Goal: Task Accomplishment & Management: Manage account settings

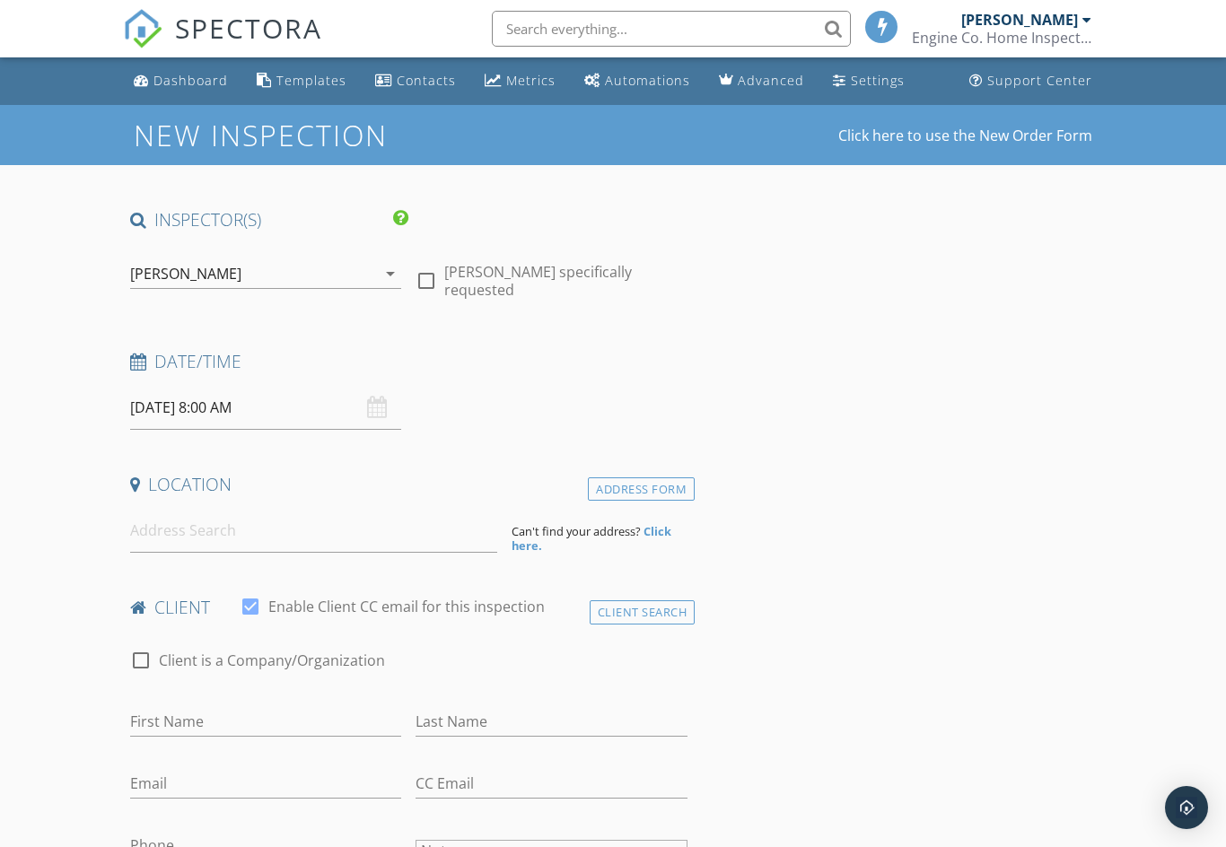
click at [192, 84] on div "Dashboard" at bounding box center [190, 80] width 74 height 17
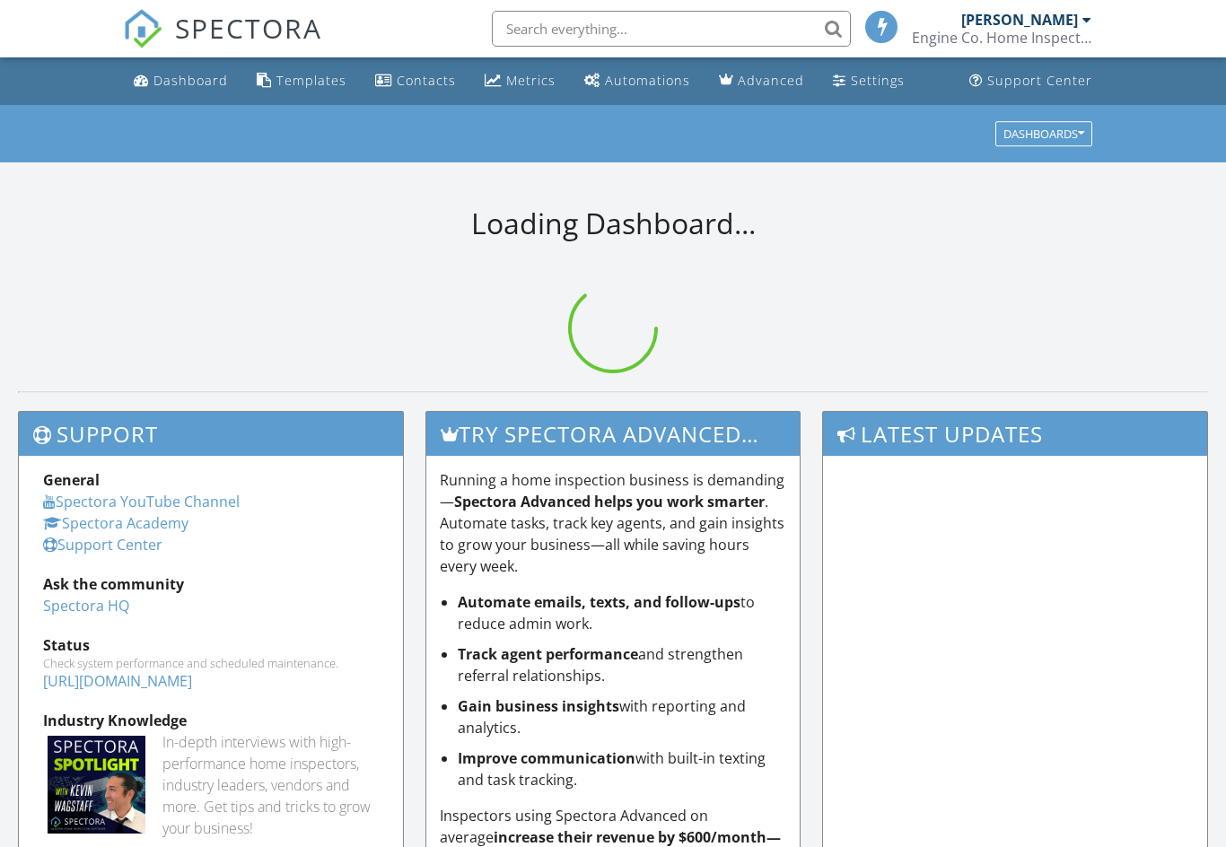
click at [884, 90] on link "Settings" at bounding box center [868, 81] width 86 height 33
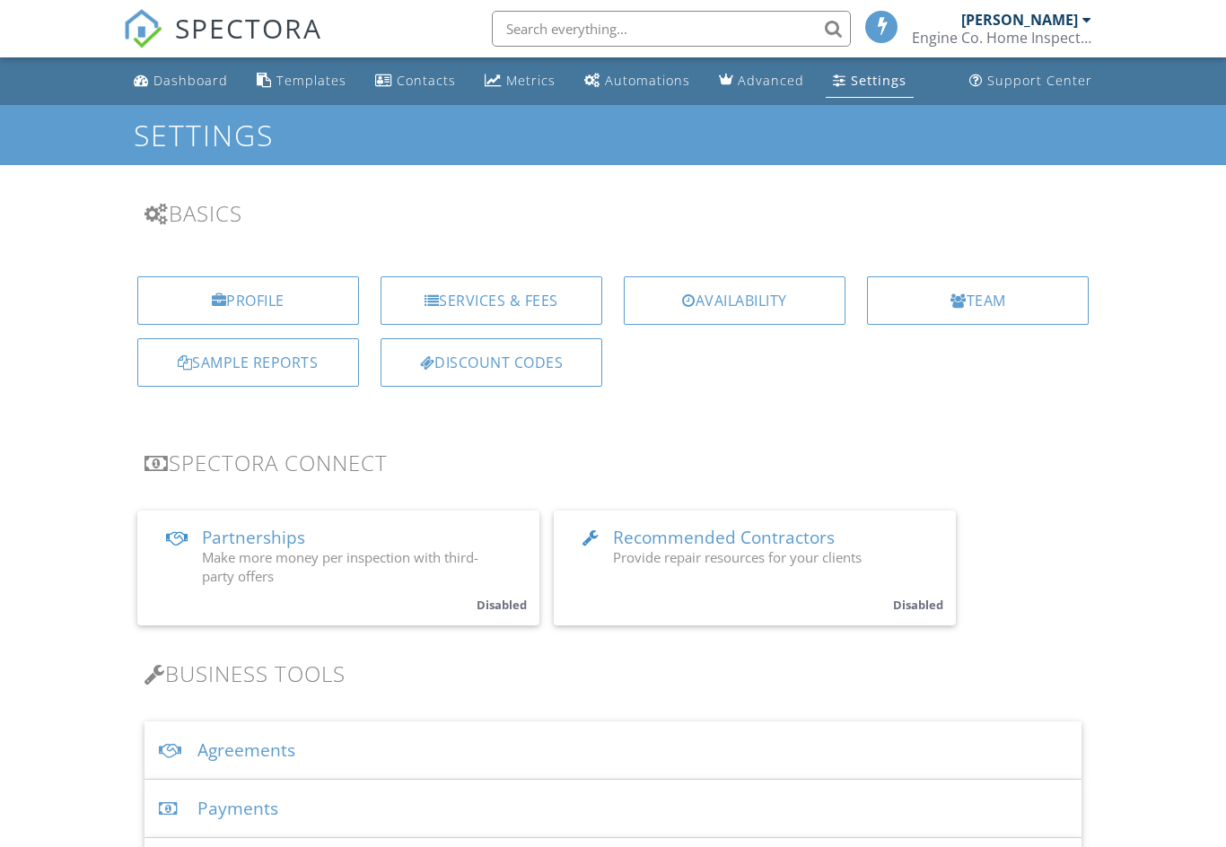
click at [555, 287] on div "Services & Fees" at bounding box center [491, 300] width 222 height 48
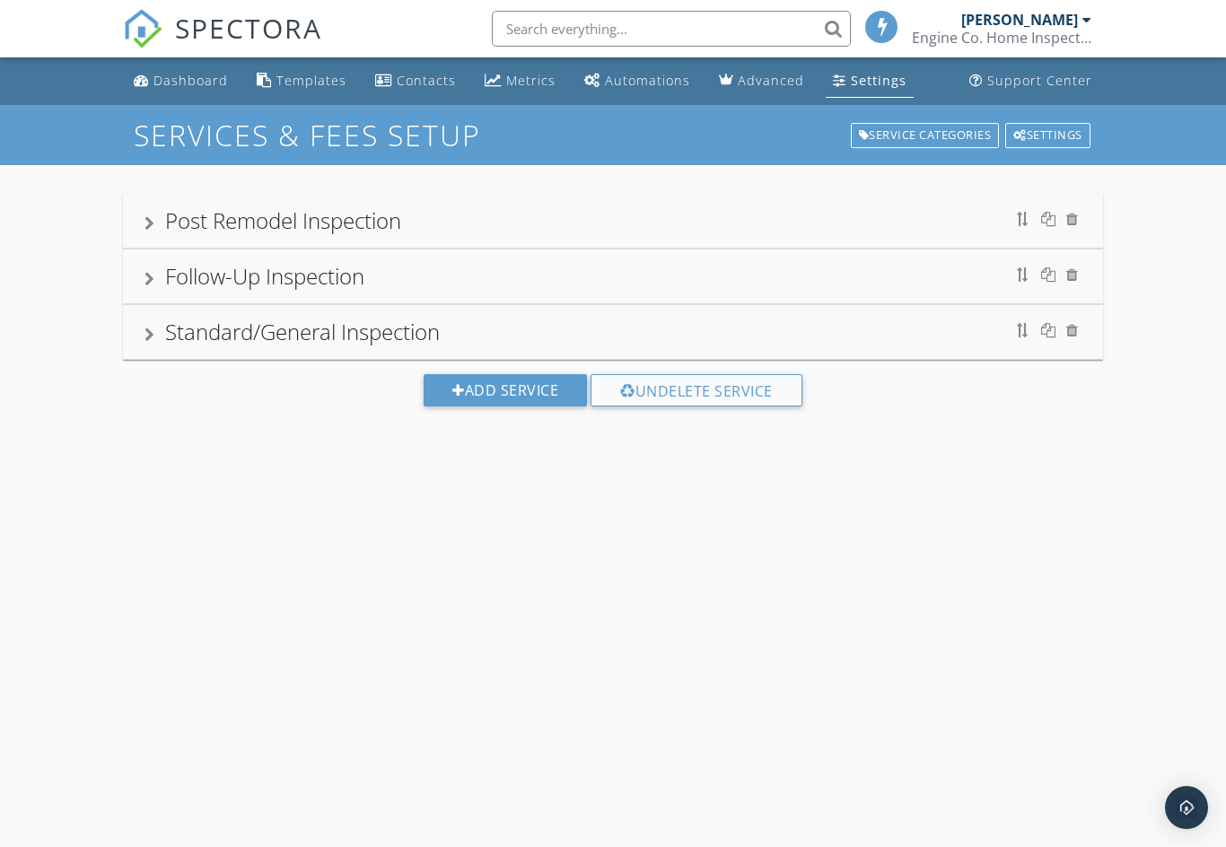
click at [1022, 336] on div at bounding box center [1023, 330] width 14 height 14
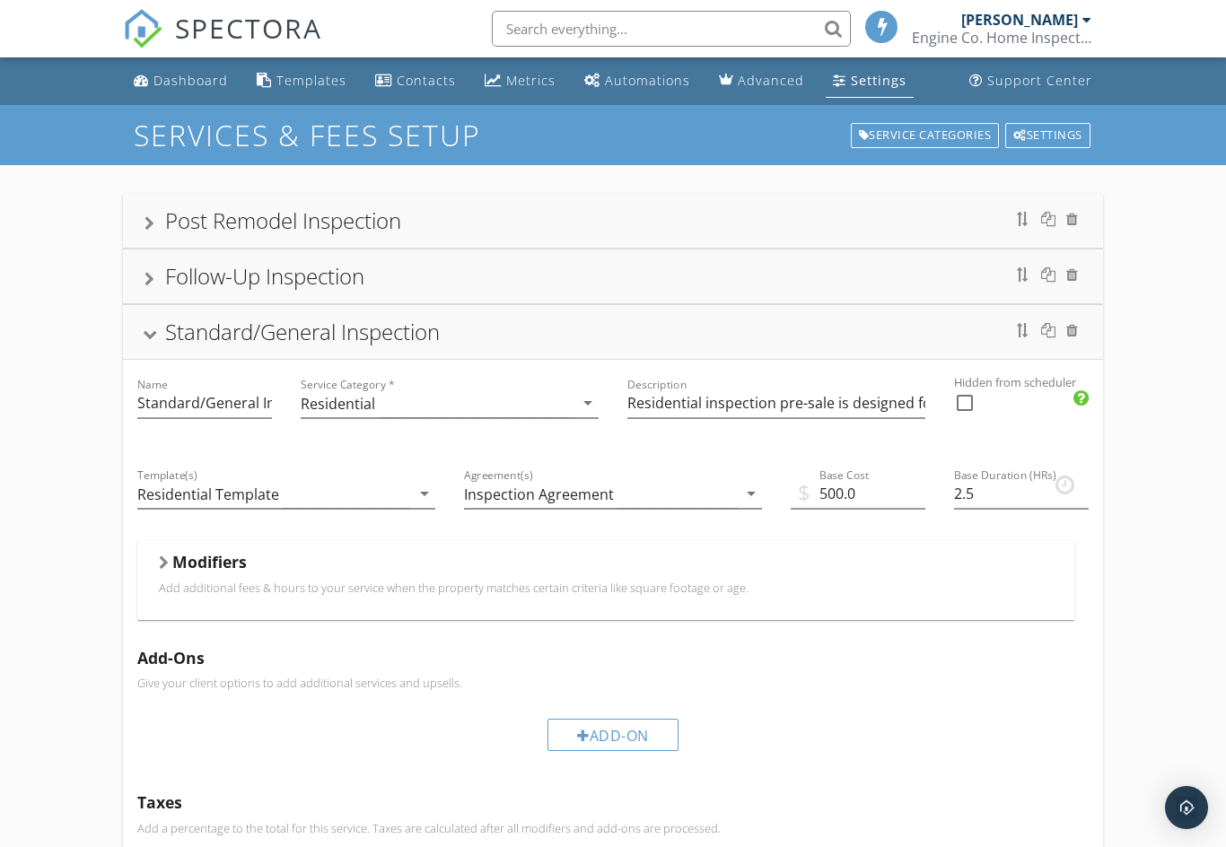
click at [1011, 322] on div at bounding box center [1043, 330] width 76 height 29
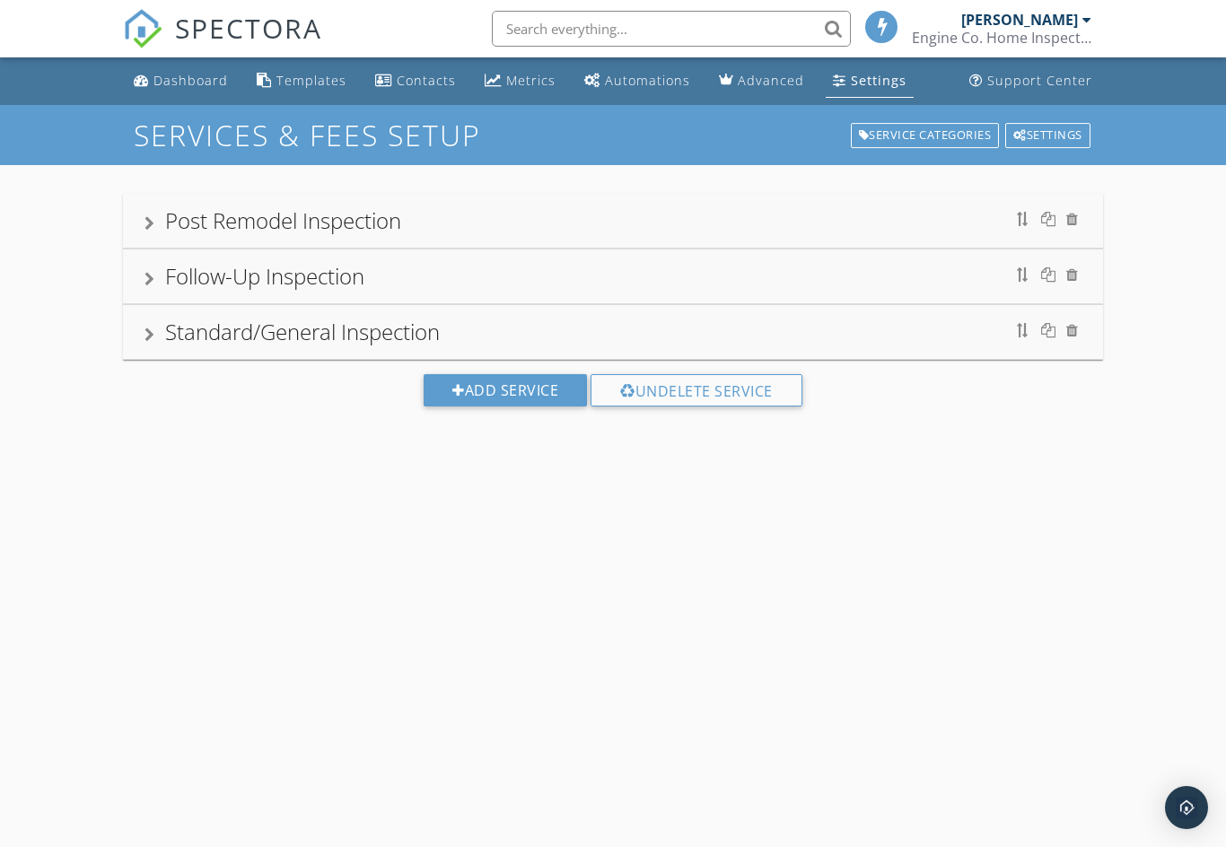
click at [870, 352] on div "Standard/General Inspection" at bounding box center [613, 332] width 981 height 54
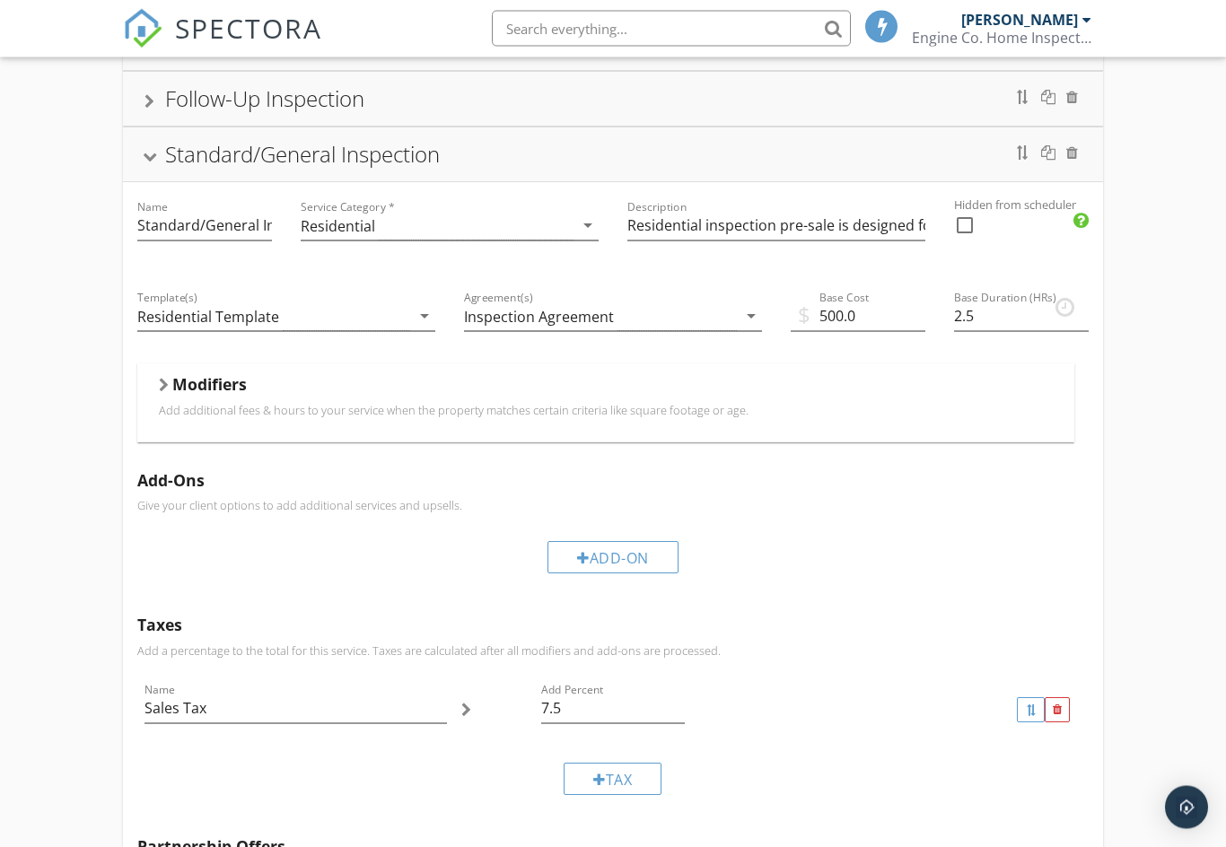
click at [178, 387] on h5 "Modifiers" at bounding box center [209, 385] width 74 height 18
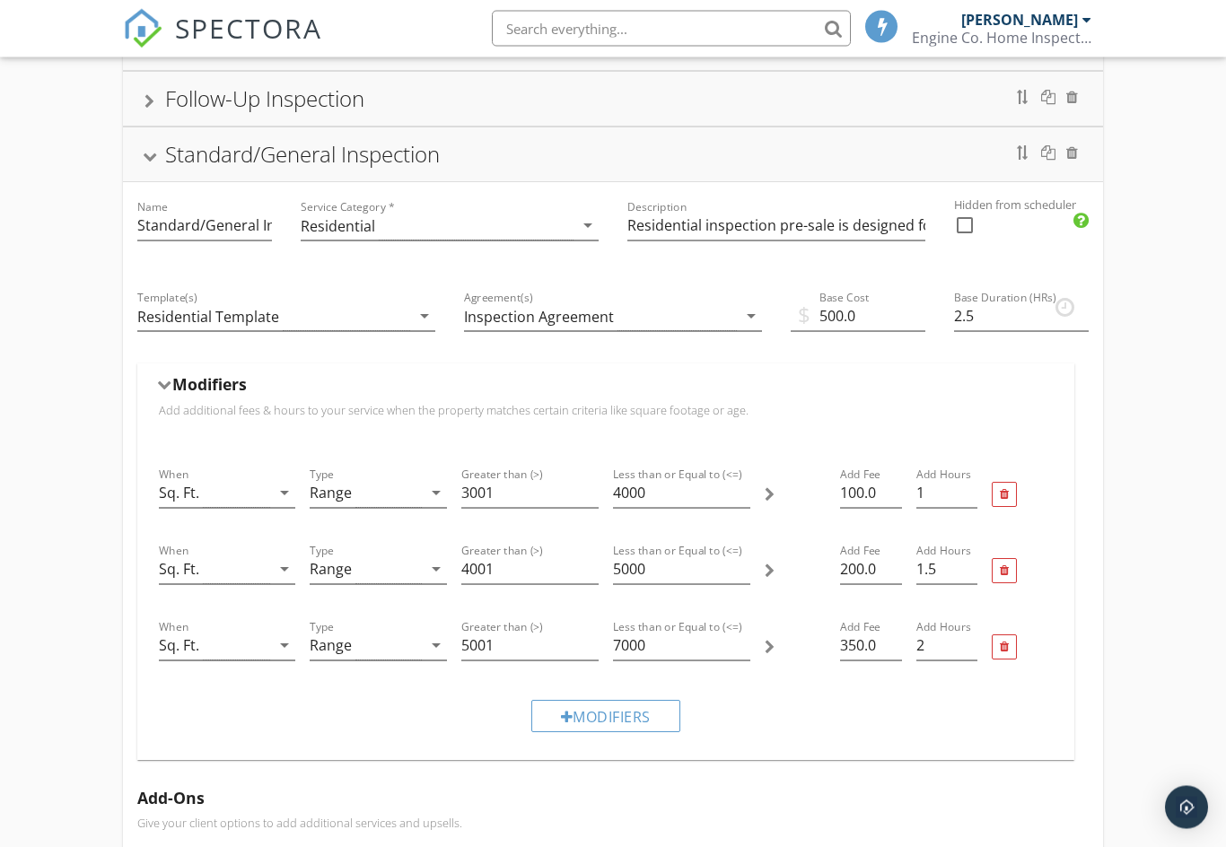
scroll to position [178, 0]
click at [839, 319] on input "500.0" at bounding box center [858, 316] width 135 height 30
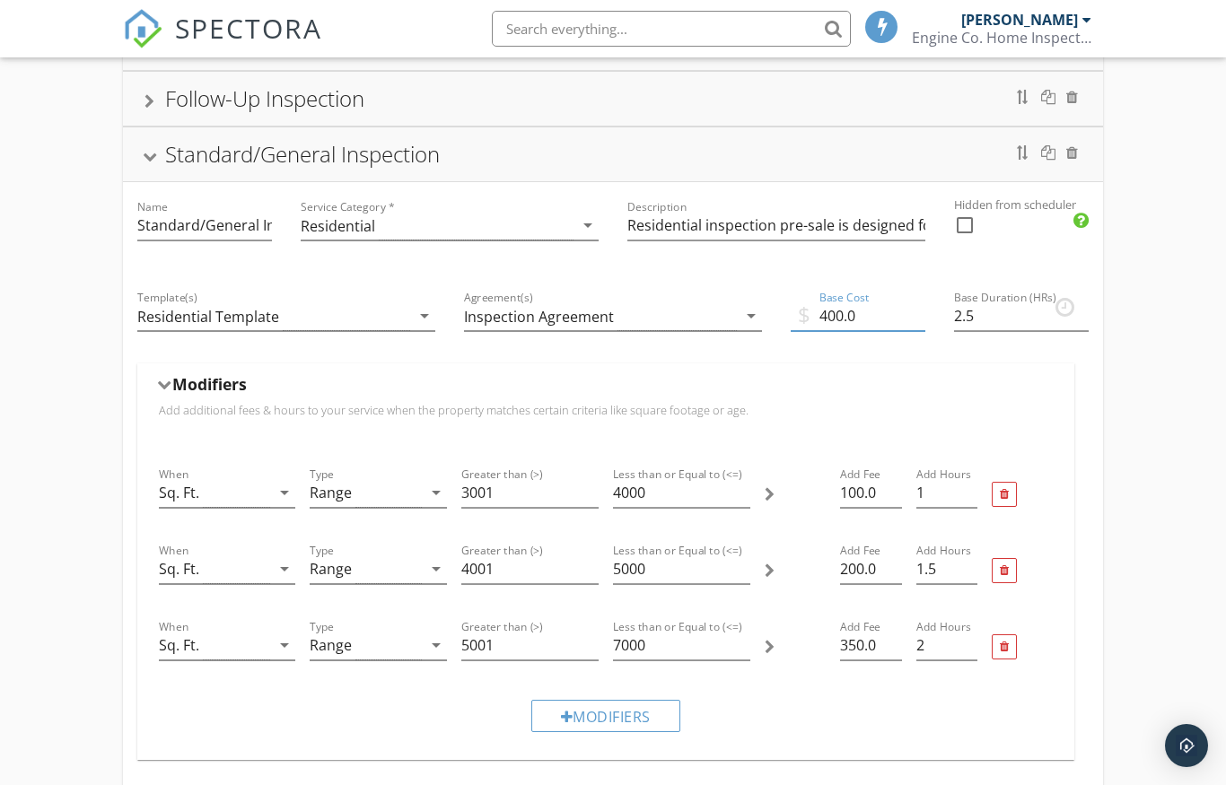
click at [921, 321] on input "400.0" at bounding box center [858, 316] width 135 height 30
type input "400.00"
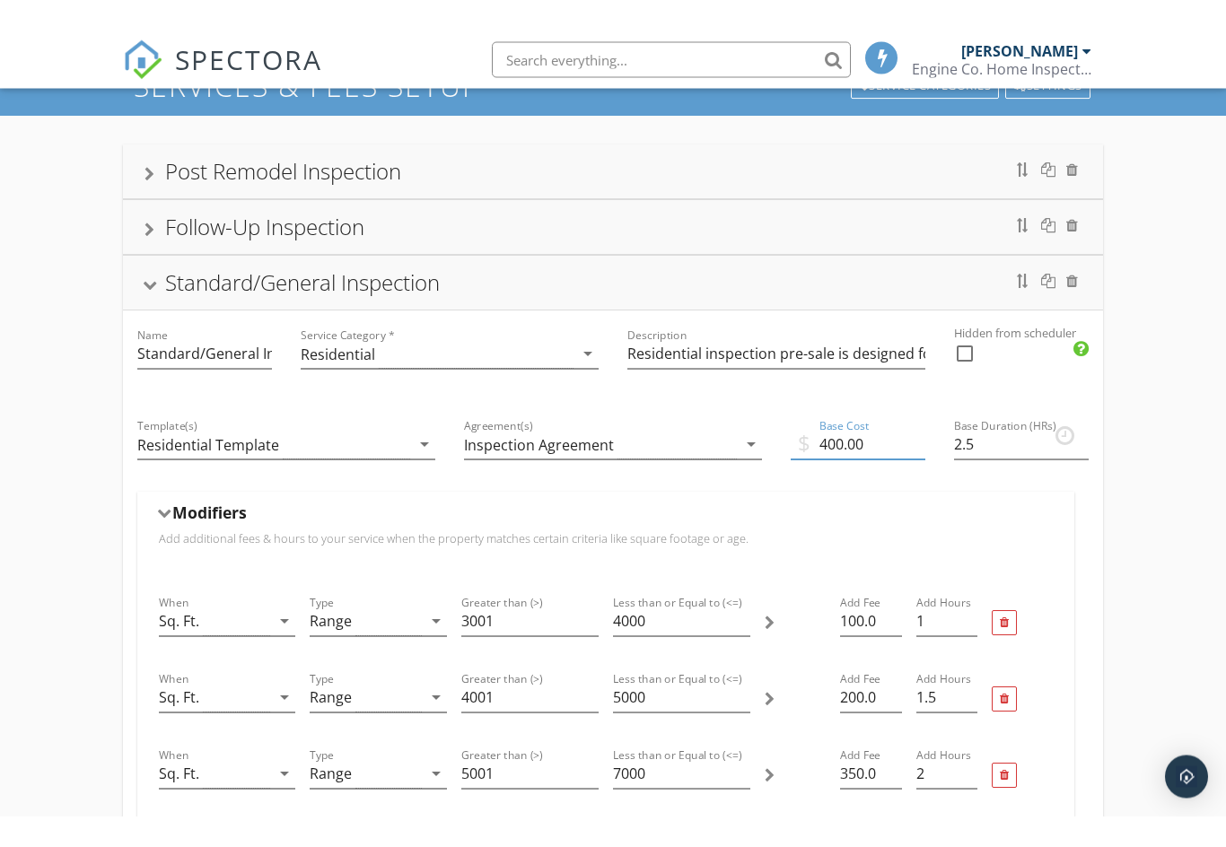
scroll to position [0, 0]
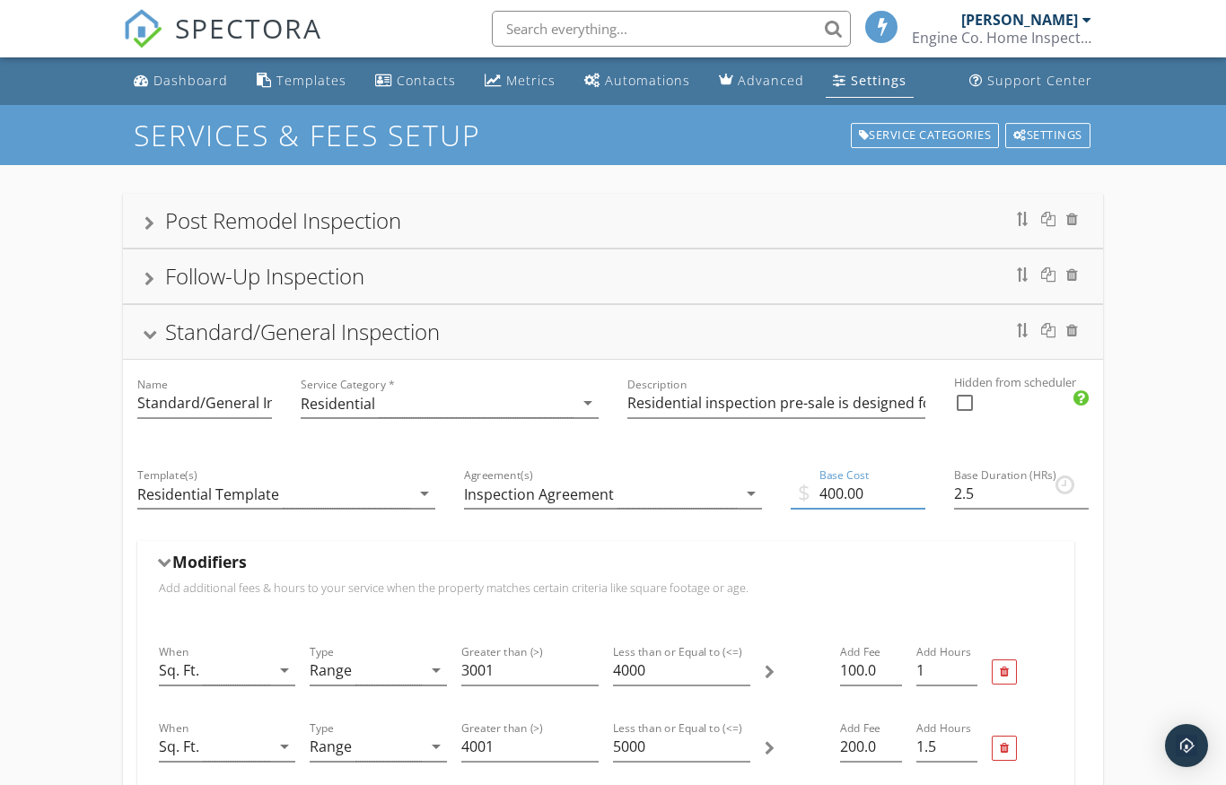
click at [136, 347] on div "Standard/General Inspection" at bounding box center [613, 332] width 981 height 54
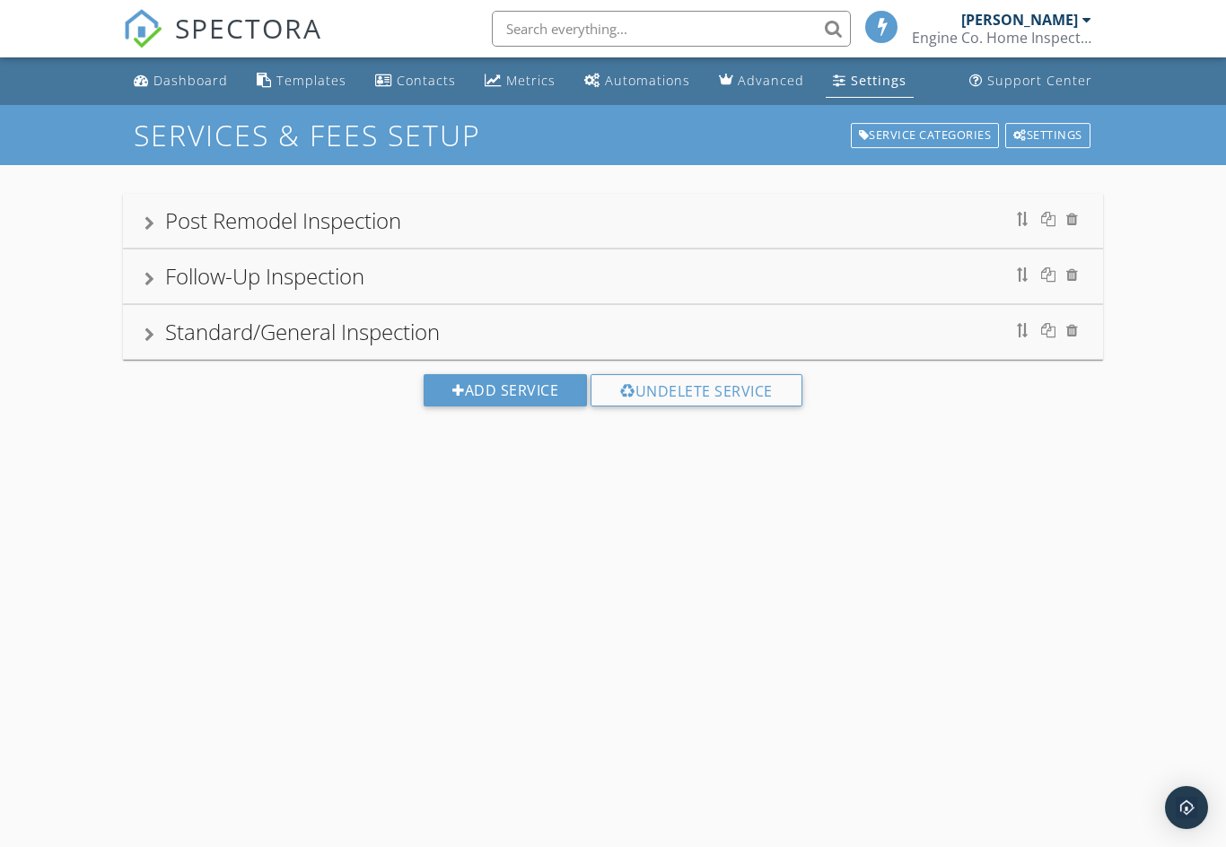
click at [148, 281] on div at bounding box center [149, 279] width 10 height 14
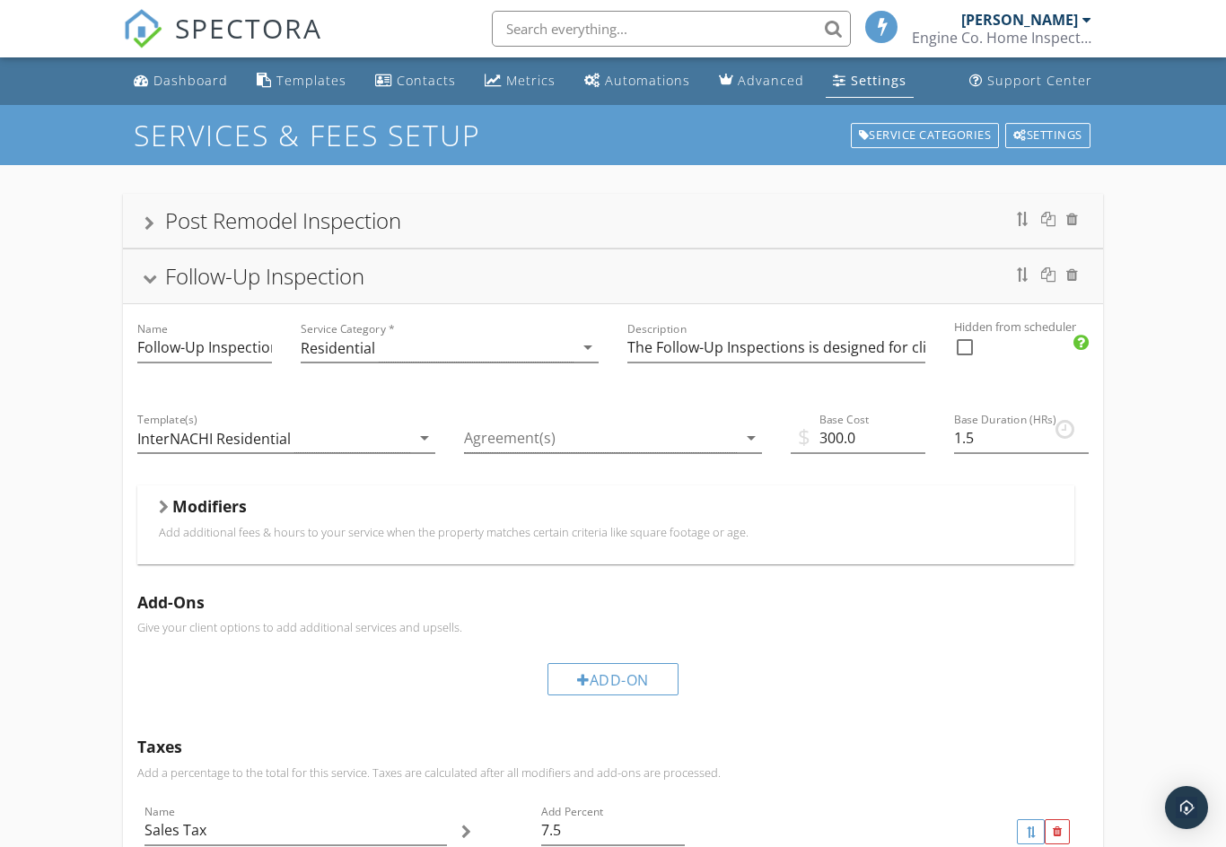
click at [144, 284] on div at bounding box center [149, 280] width 14 height 10
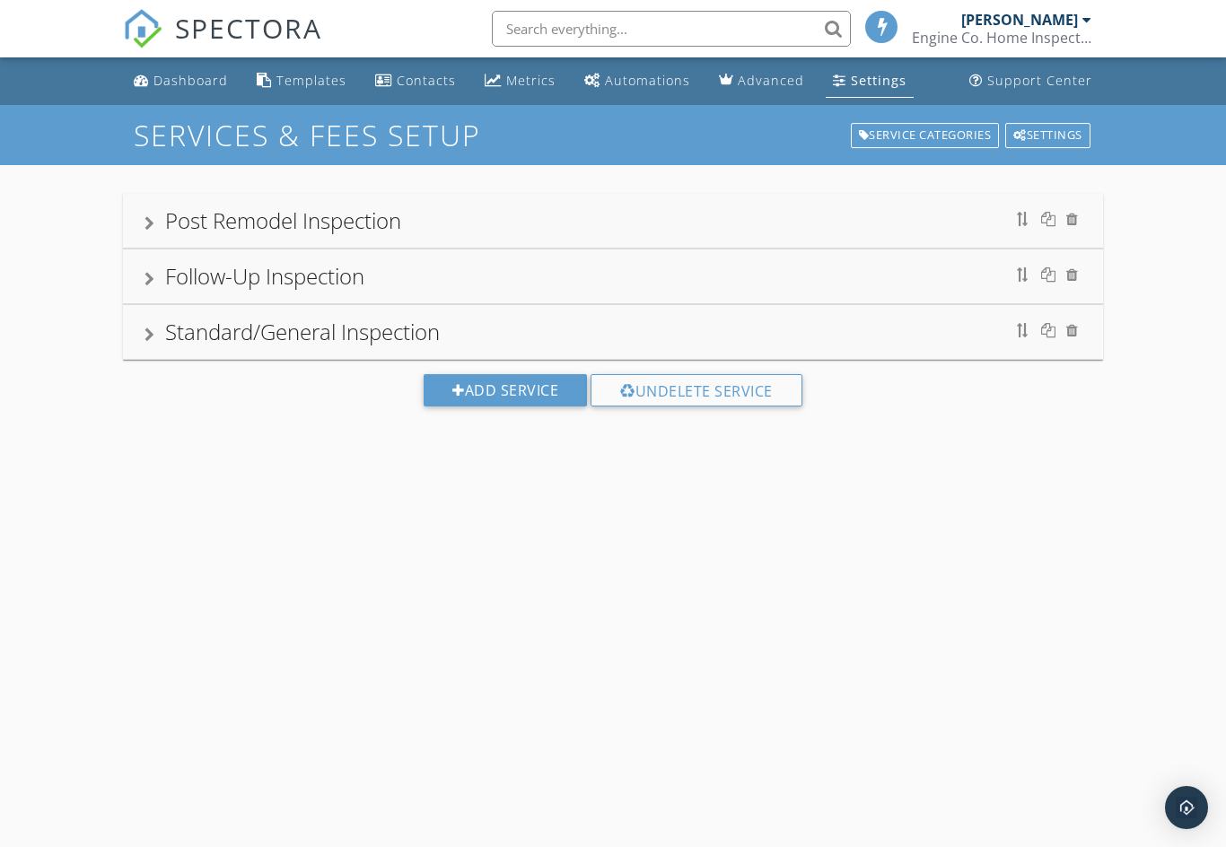
click at [147, 223] on div at bounding box center [149, 223] width 10 height 14
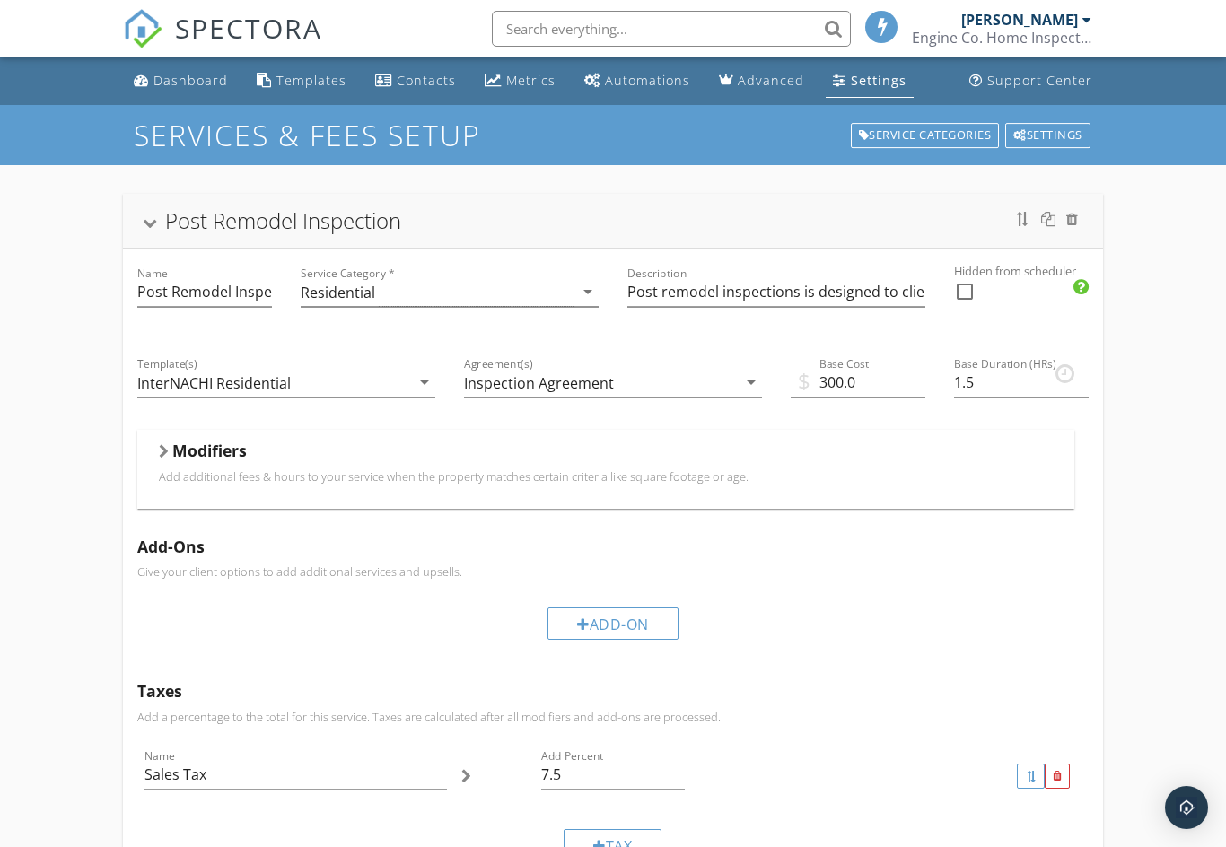
click at [154, 219] on div "Post Remodel Inspection" at bounding box center [613, 221] width 938 height 32
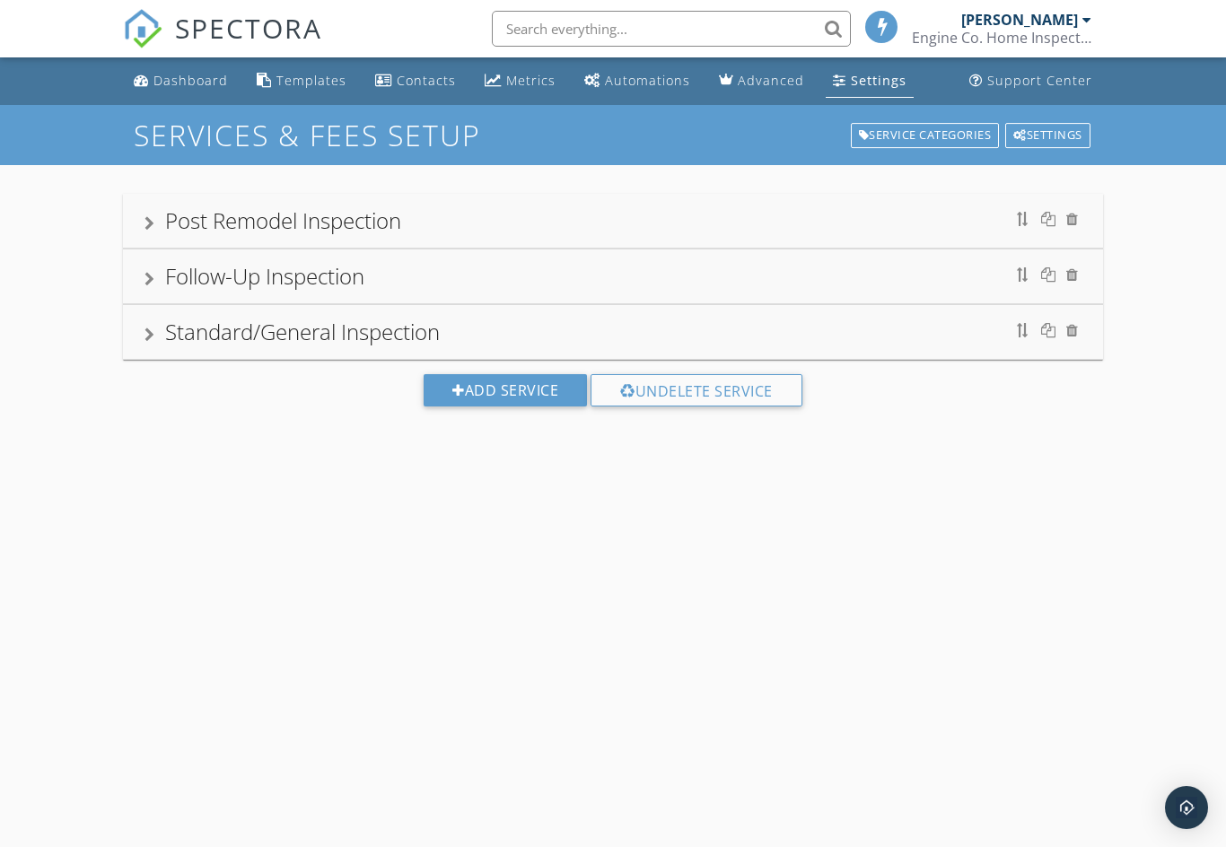
click at [152, 336] on div at bounding box center [149, 335] width 10 height 14
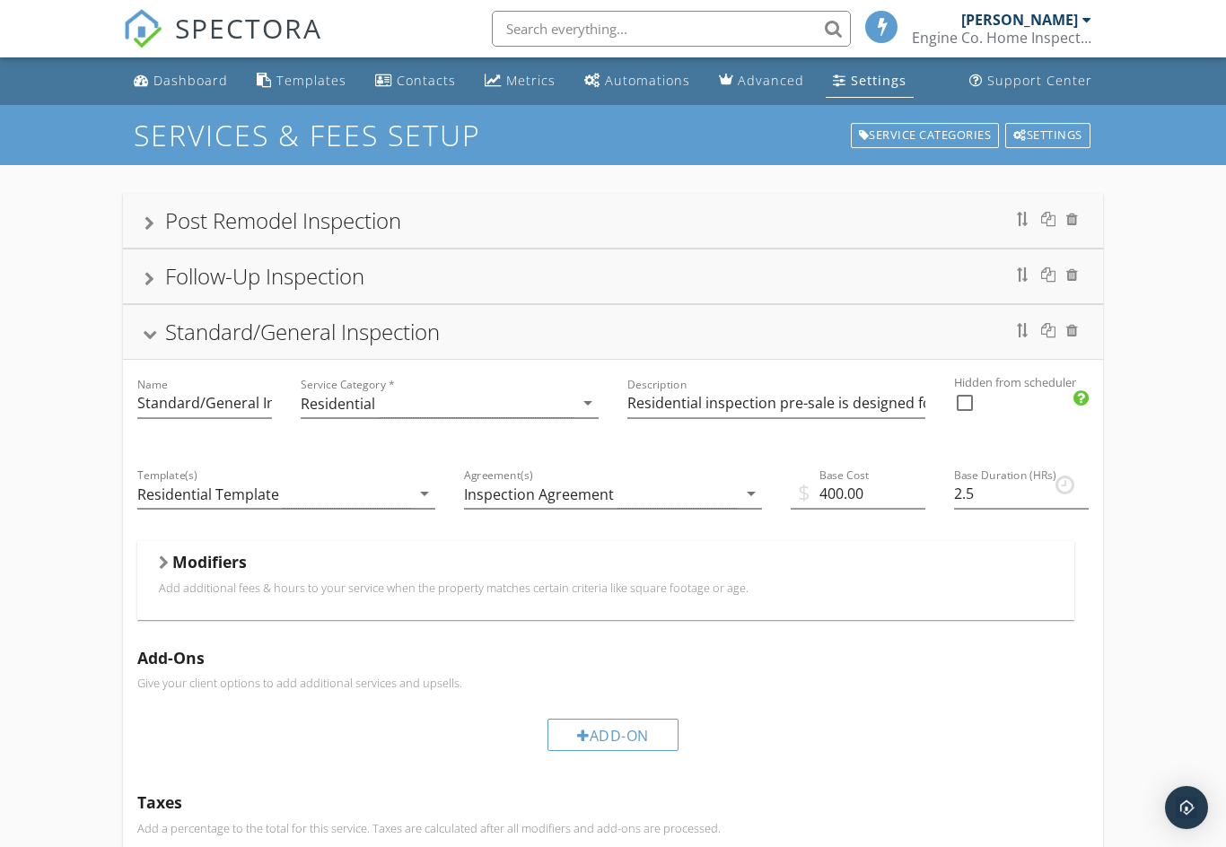
click at [146, 502] on div "Residential Template" at bounding box center [208, 494] width 142 height 16
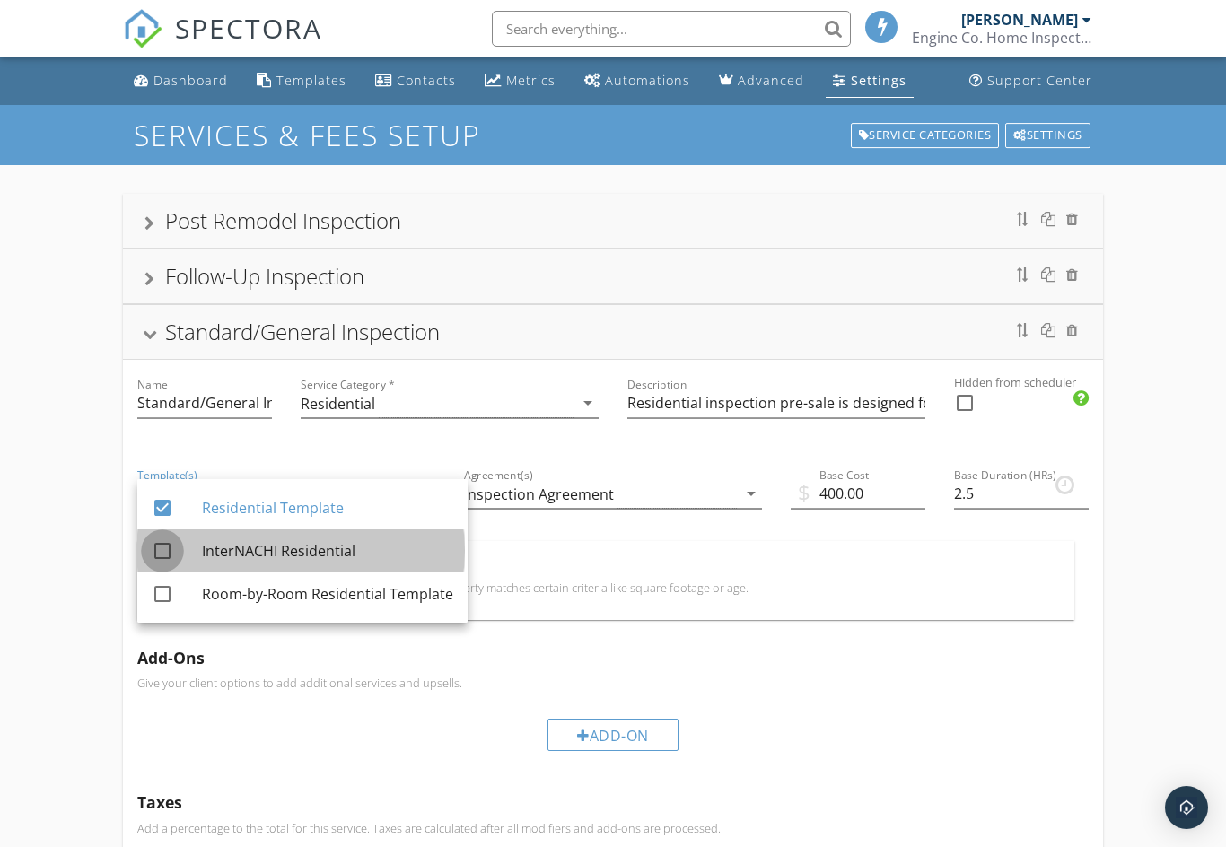
click at [156, 555] on div at bounding box center [162, 551] width 31 height 31
checkbox input "true"
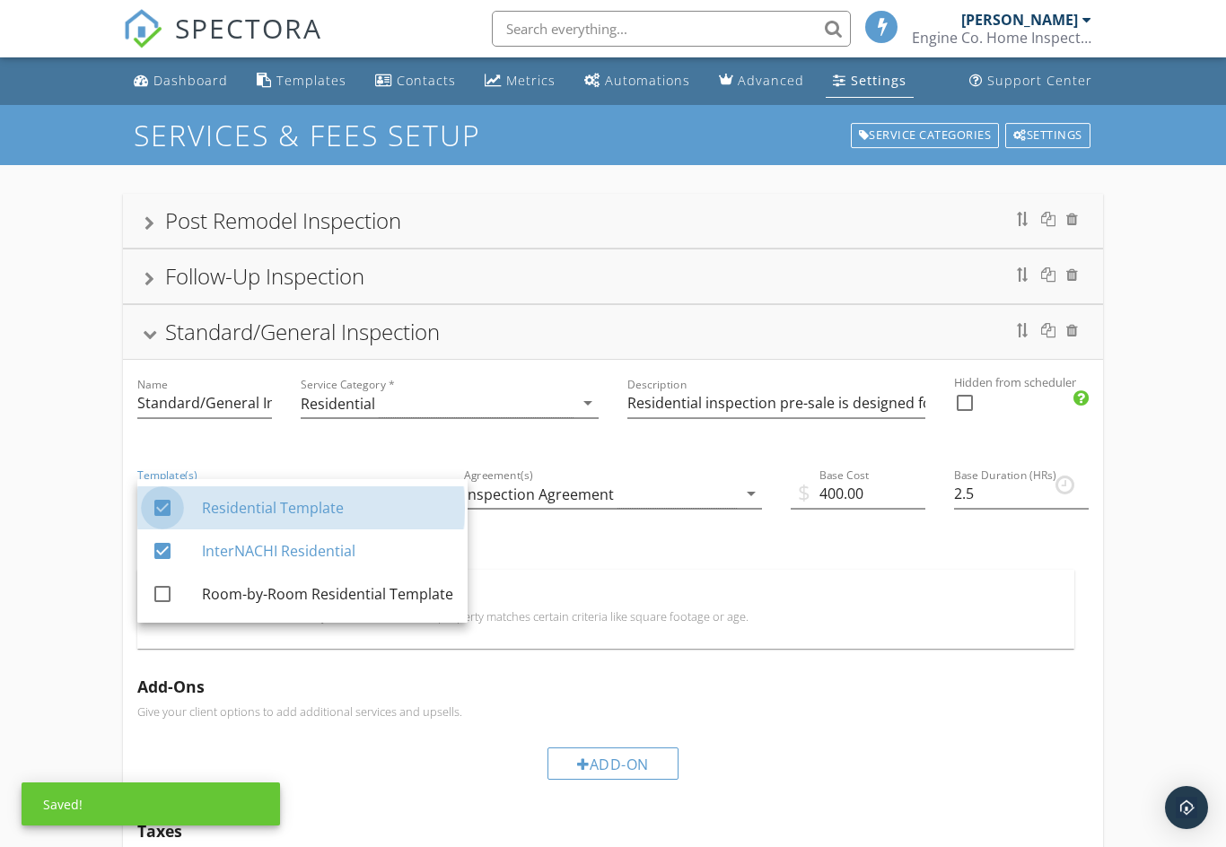
click at [153, 503] on div at bounding box center [162, 508] width 31 height 31
checkbox input "false"
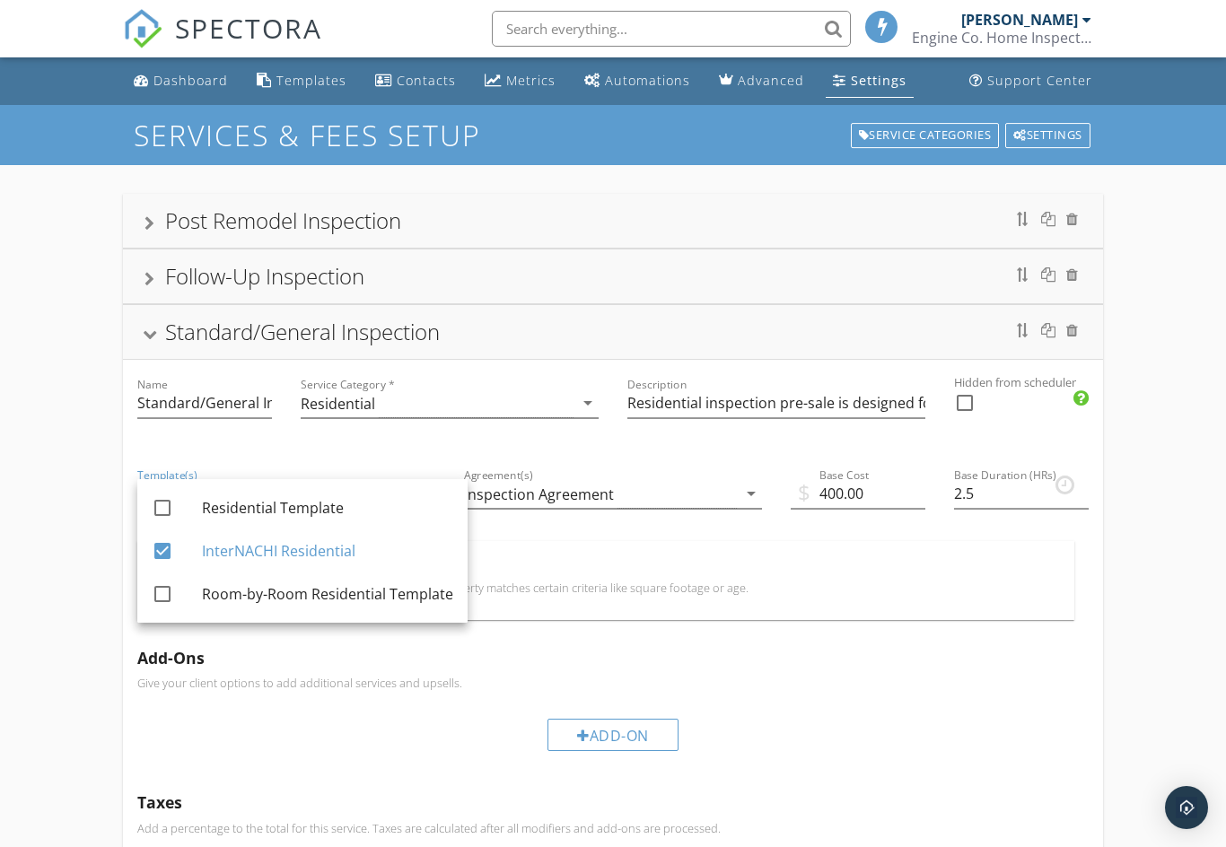
click at [152, 332] on div at bounding box center [149, 335] width 14 height 10
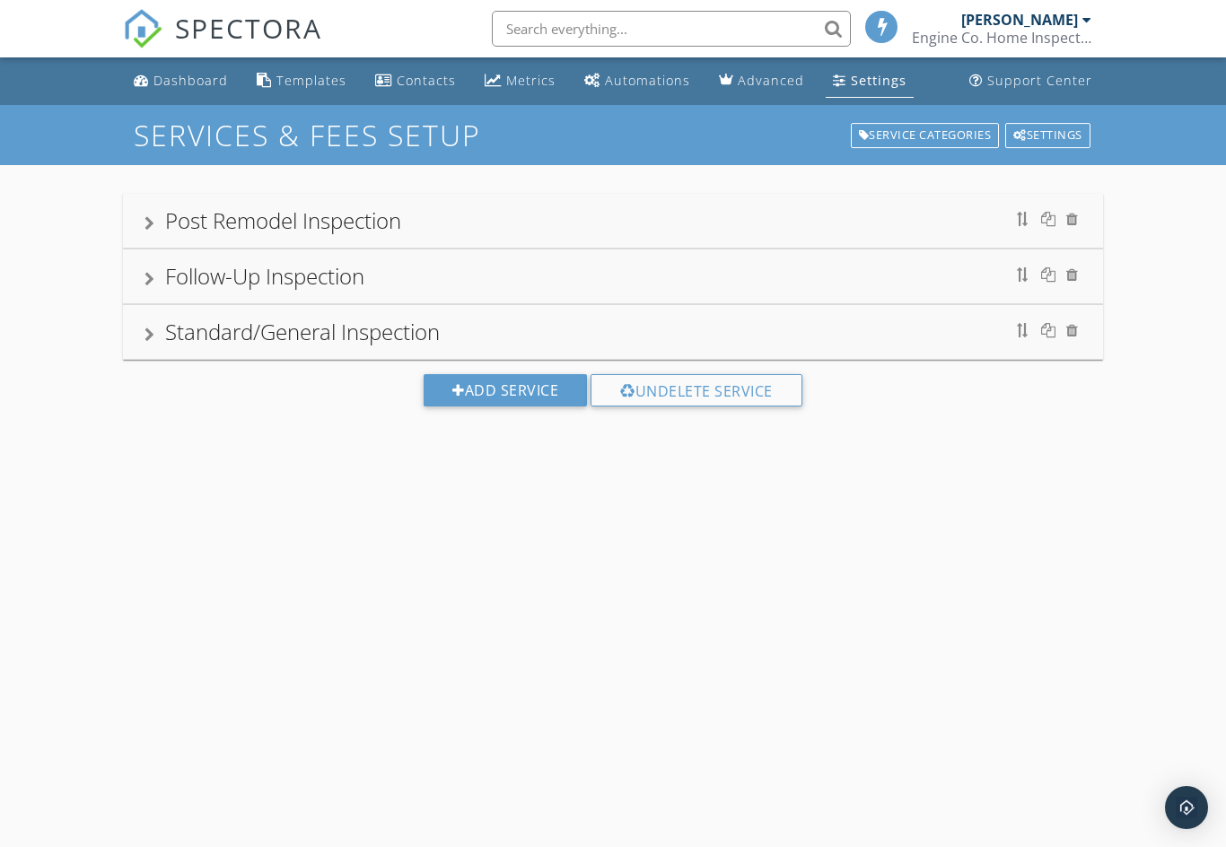
click at [441, 385] on div "Add Service" at bounding box center [505, 390] width 163 height 32
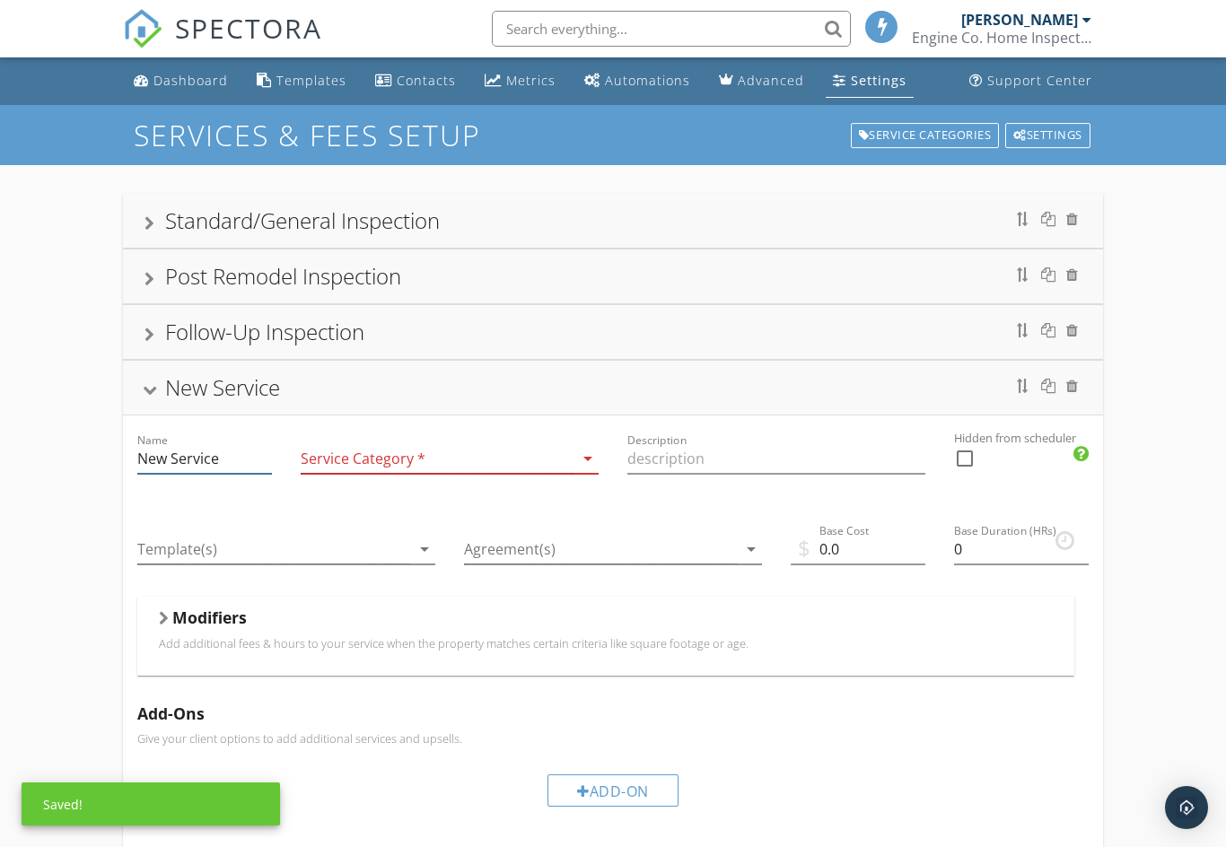
click at [154, 458] on input "New Service" at bounding box center [204, 459] width 135 height 30
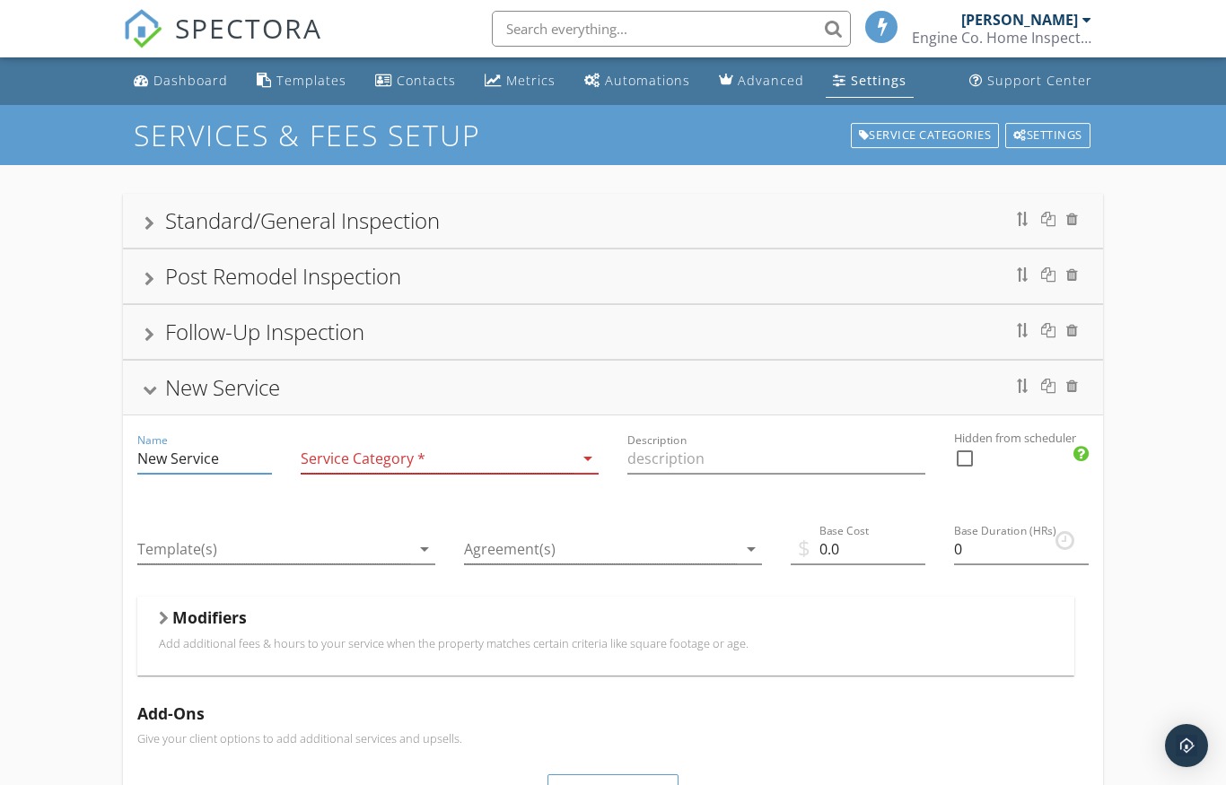
click at [187, 456] on input "New Service" at bounding box center [204, 459] width 135 height 30
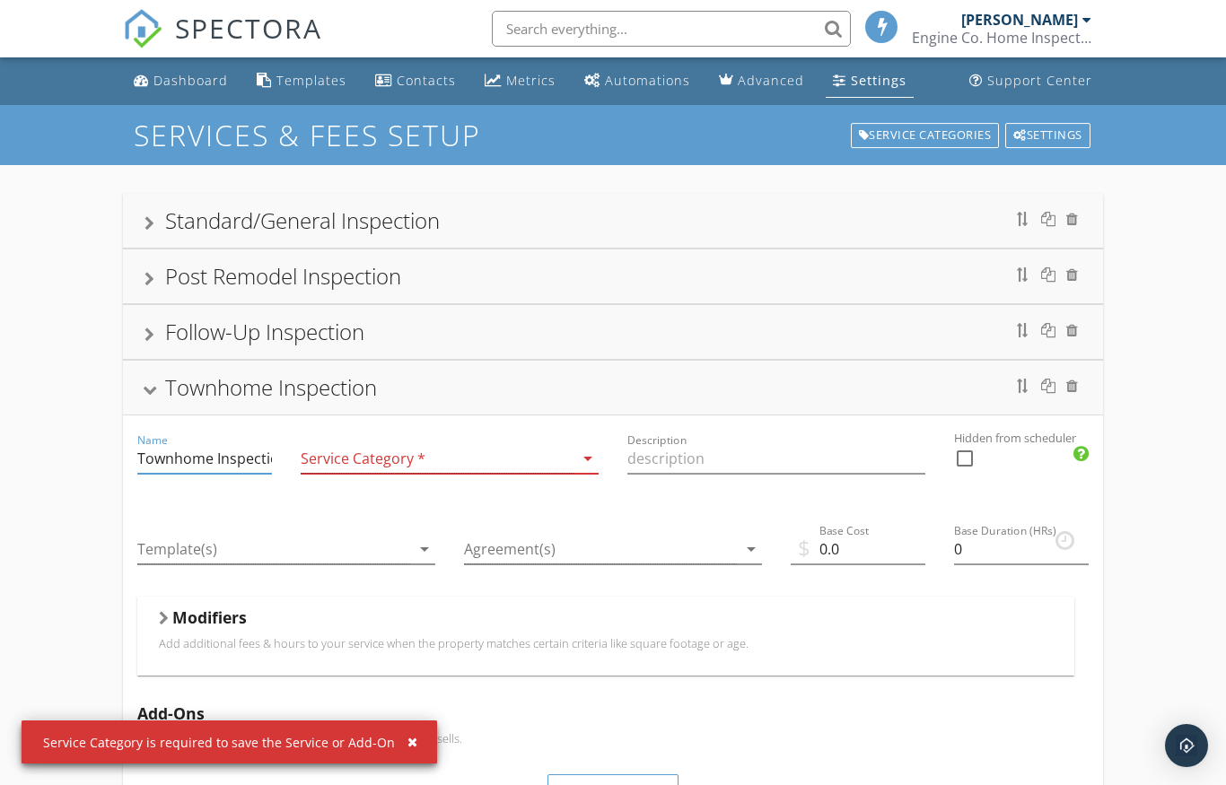
type input "Townhome Inspection"
click at [434, 446] on div at bounding box center [437, 459] width 273 height 30
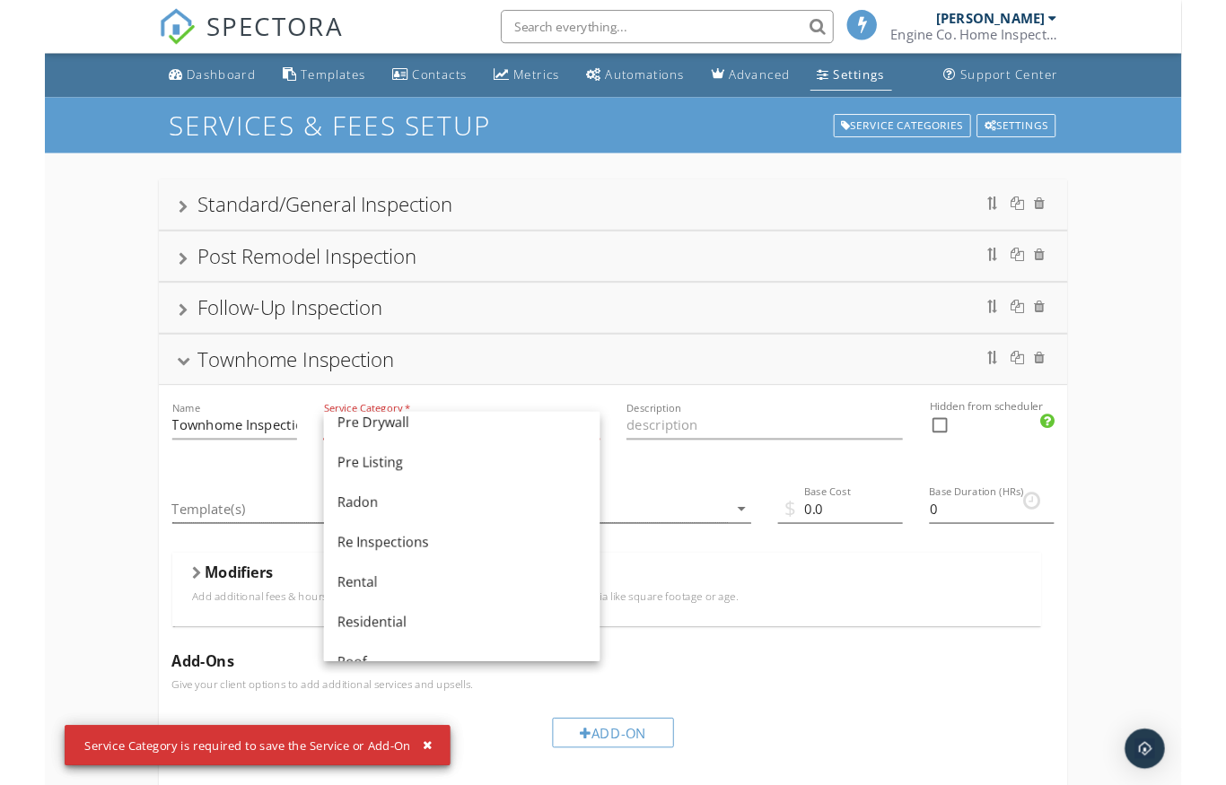
scroll to position [730, 0]
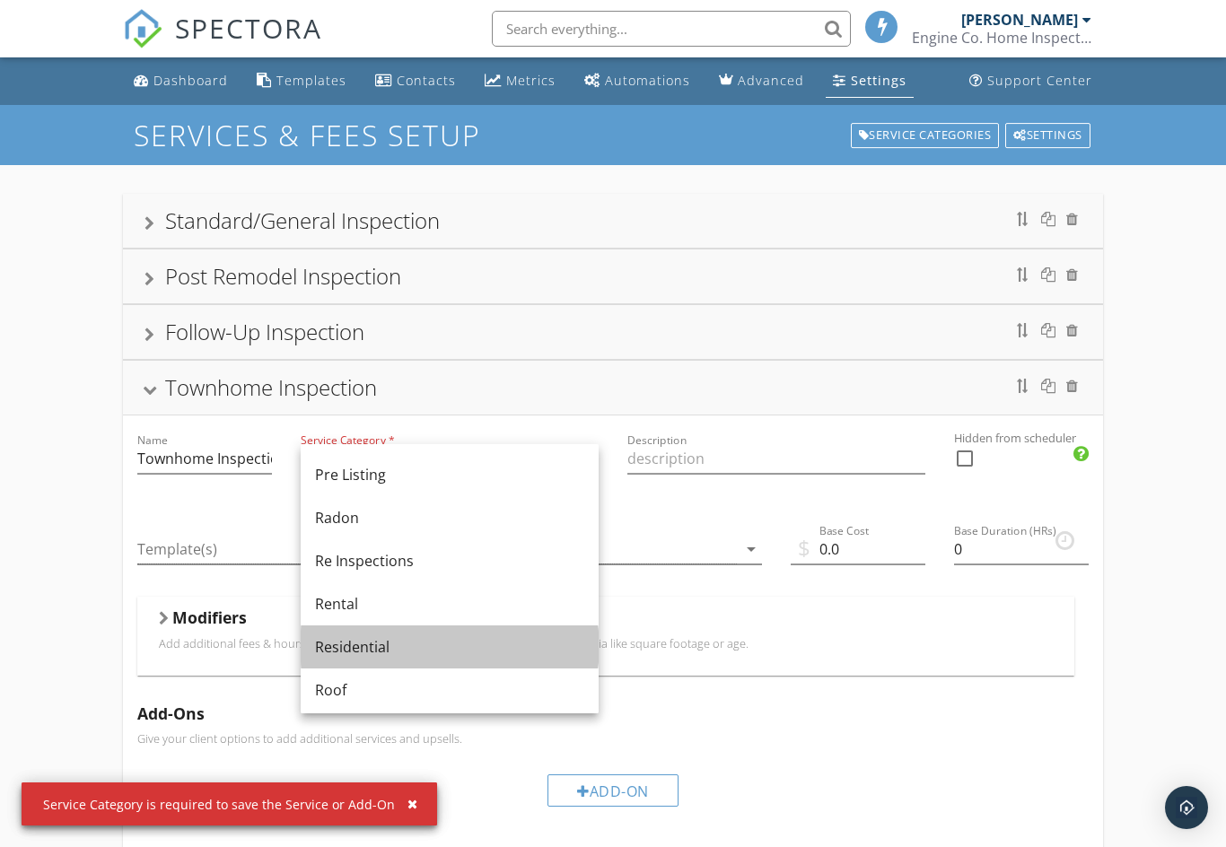
click at [379, 652] on div "Residential" at bounding box center [449, 647] width 269 height 22
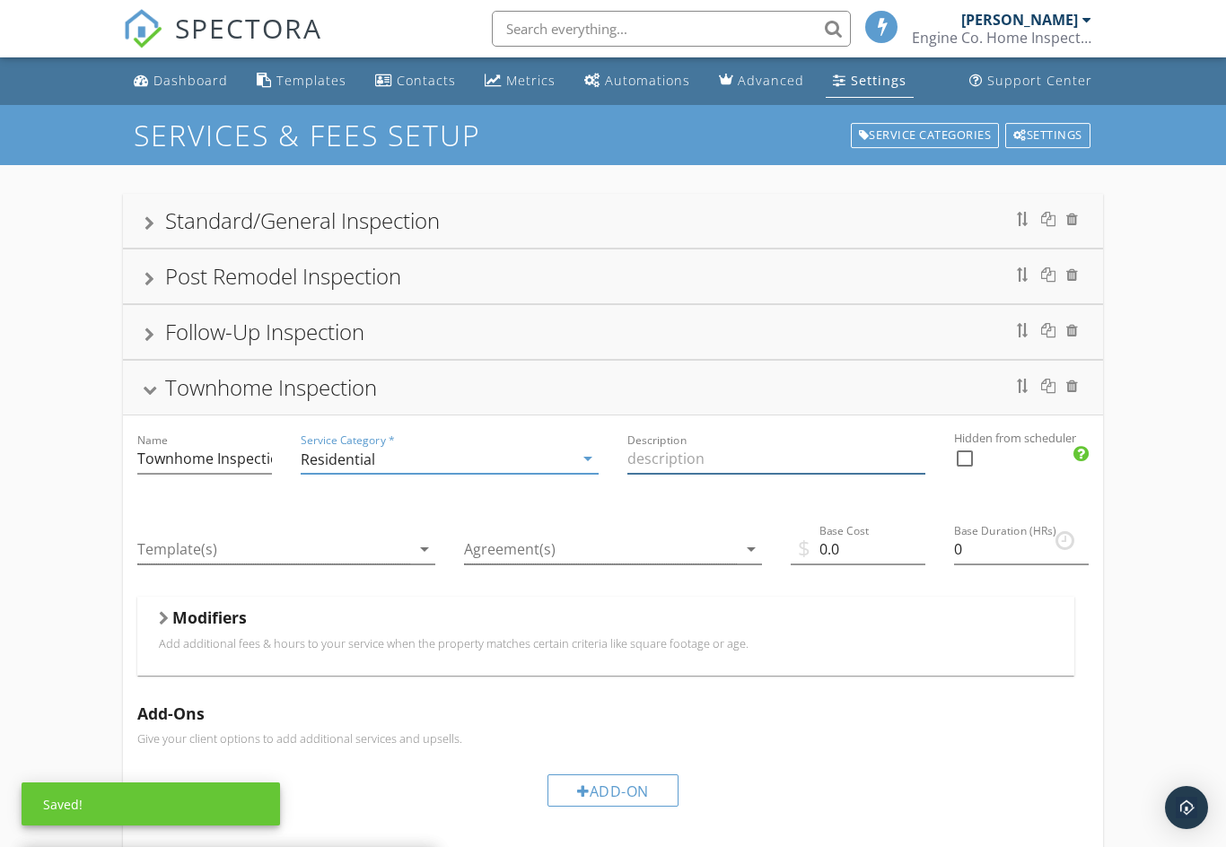
click at [777, 457] on input "Description" at bounding box center [776, 459] width 298 height 30
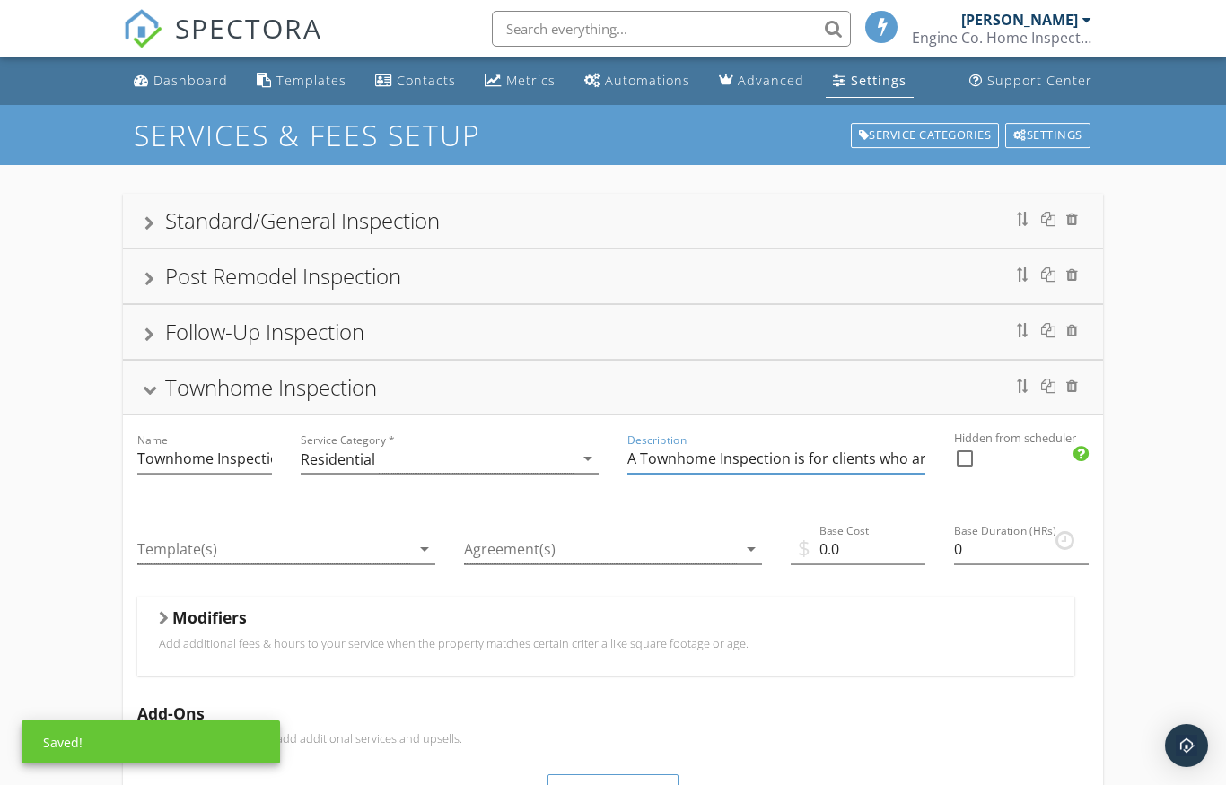
type input "A Townhome Inspection is for clients who are interested in purchasing a townhom…"
click at [238, 541] on div at bounding box center [273, 550] width 273 height 30
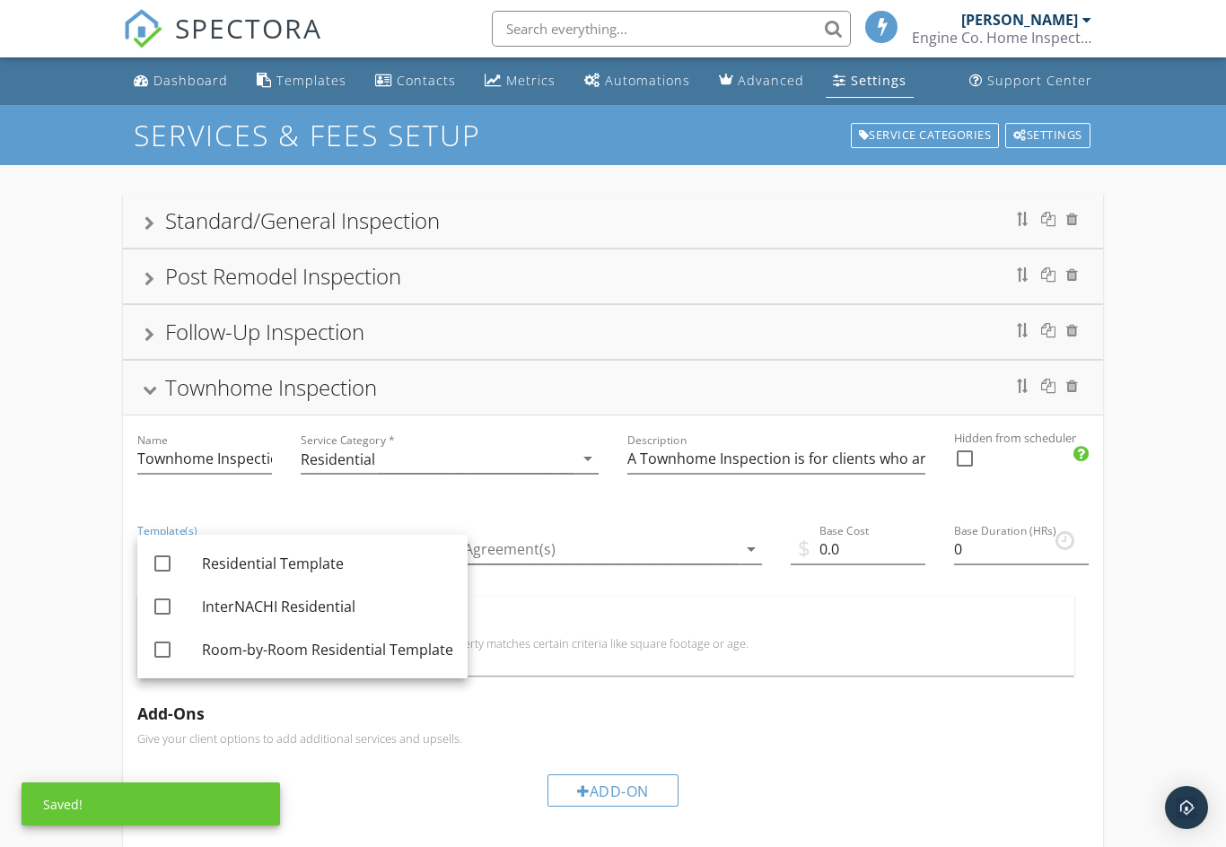
click at [176, 607] on div at bounding box center [162, 606] width 31 height 31
checkbox input "true"
click at [739, 553] on div "arrow_drop_down" at bounding box center [749, 549] width 25 height 22
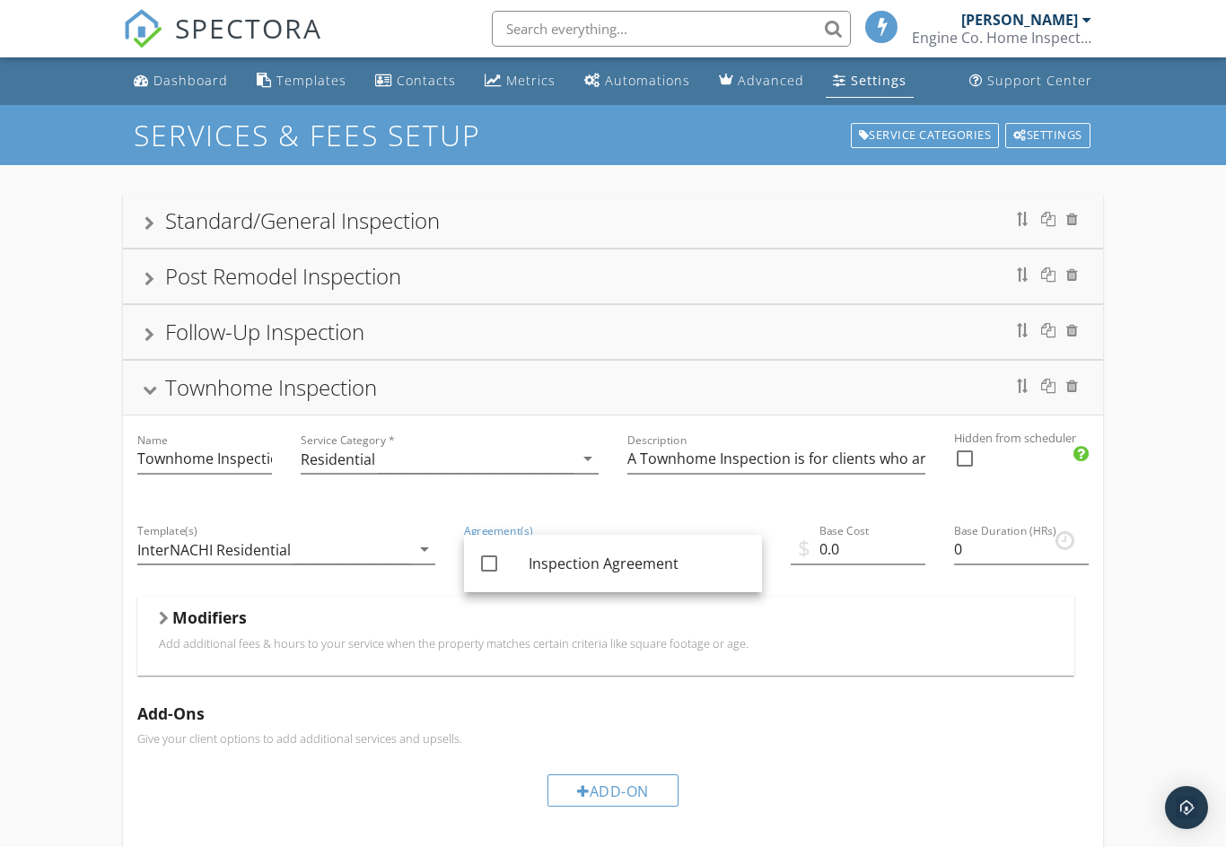
click at [478, 563] on div at bounding box center [489, 563] width 31 height 31
checkbox input "true"
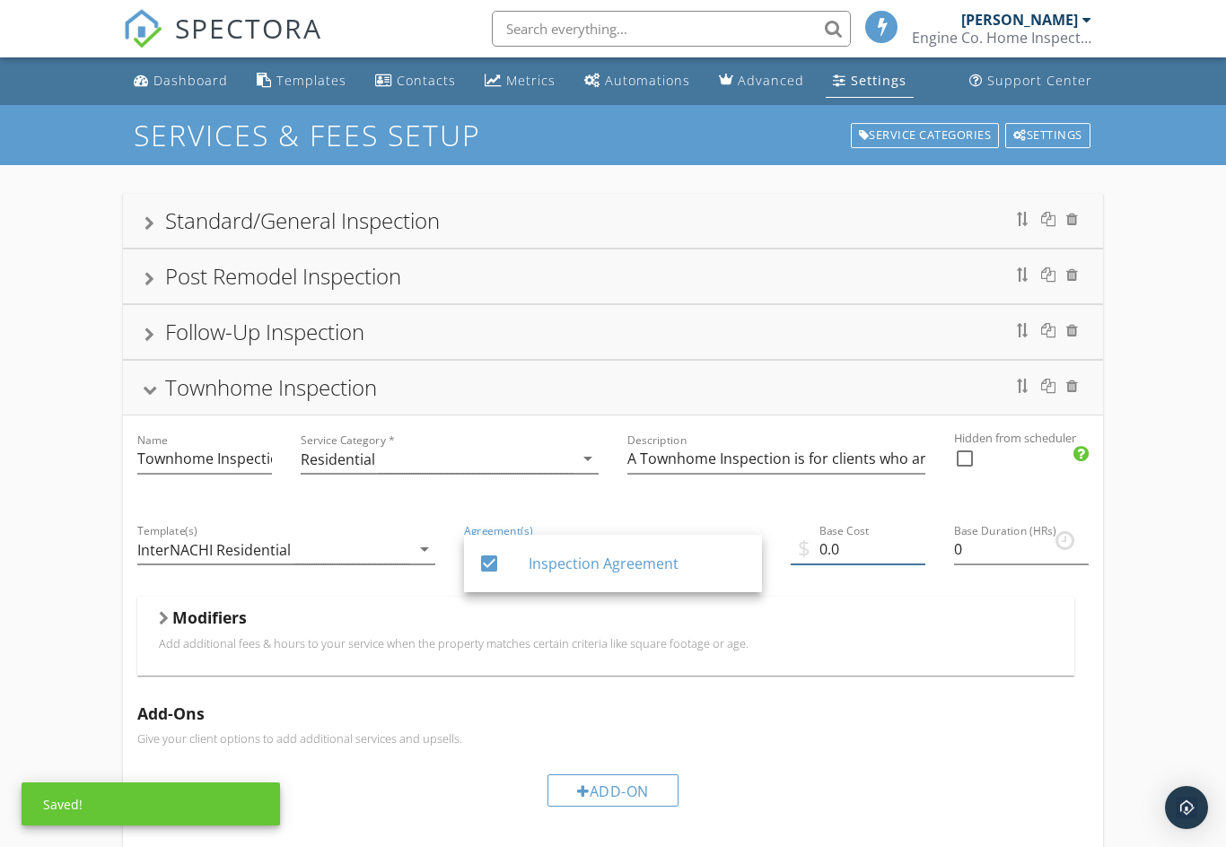
click at [885, 553] on input "0.0" at bounding box center [858, 550] width 135 height 30
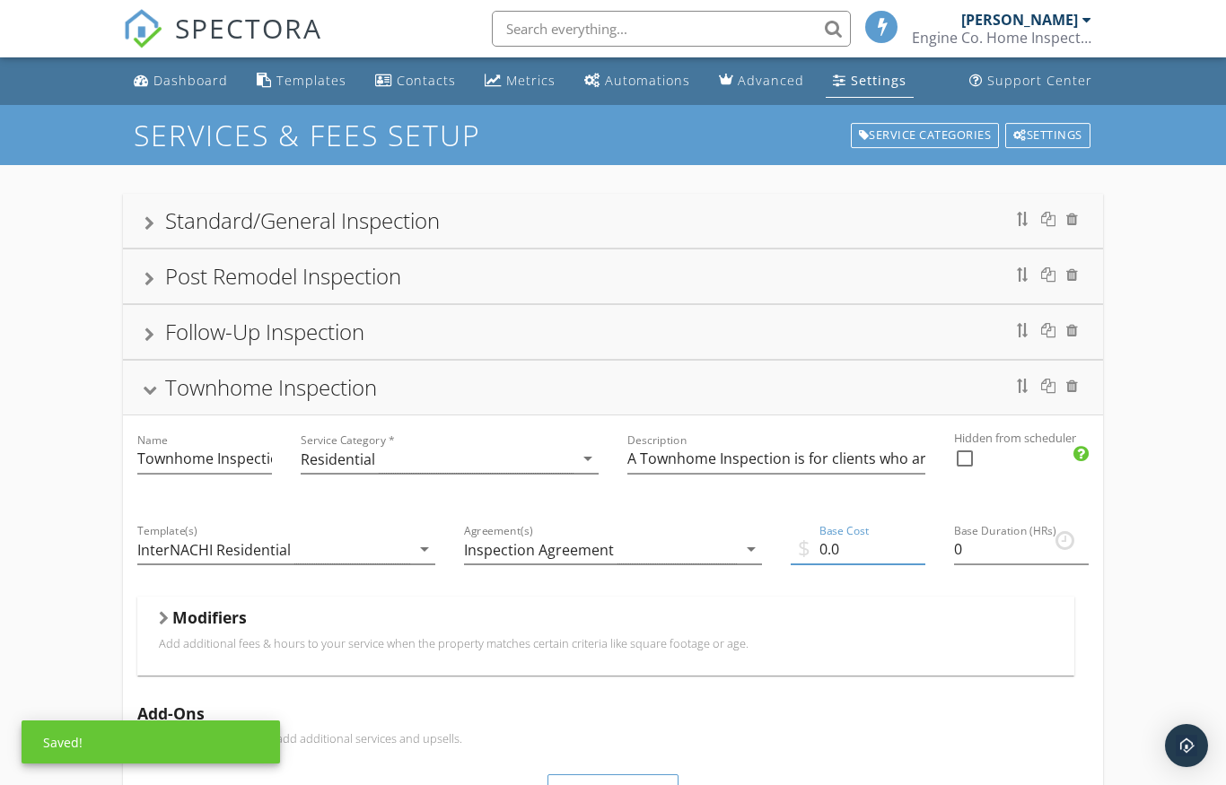
type input "0"
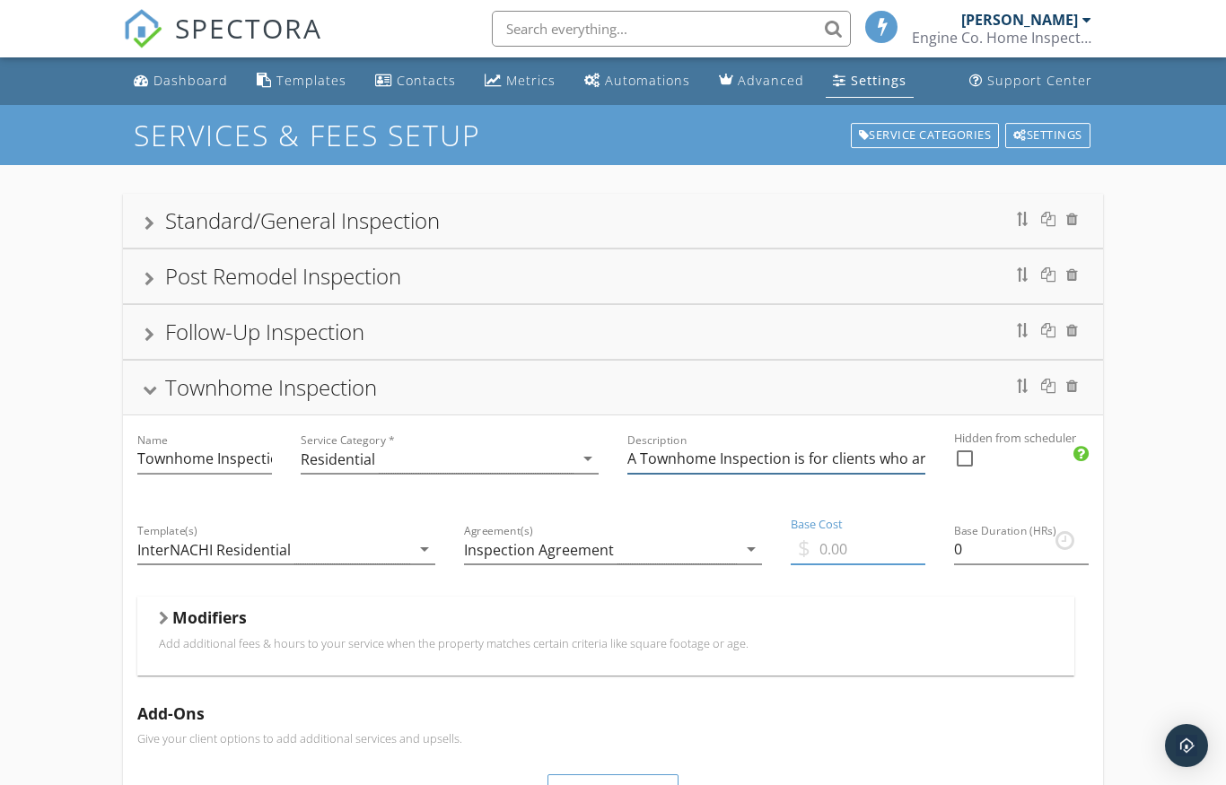
click at [916, 459] on input "A Townhome Inspection is for clients who are interested in purchasing a townhom…" at bounding box center [776, 459] width 298 height 30
click at [878, 562] on input "Base Cost" at bounding box center [858, 550] width 135 height 30
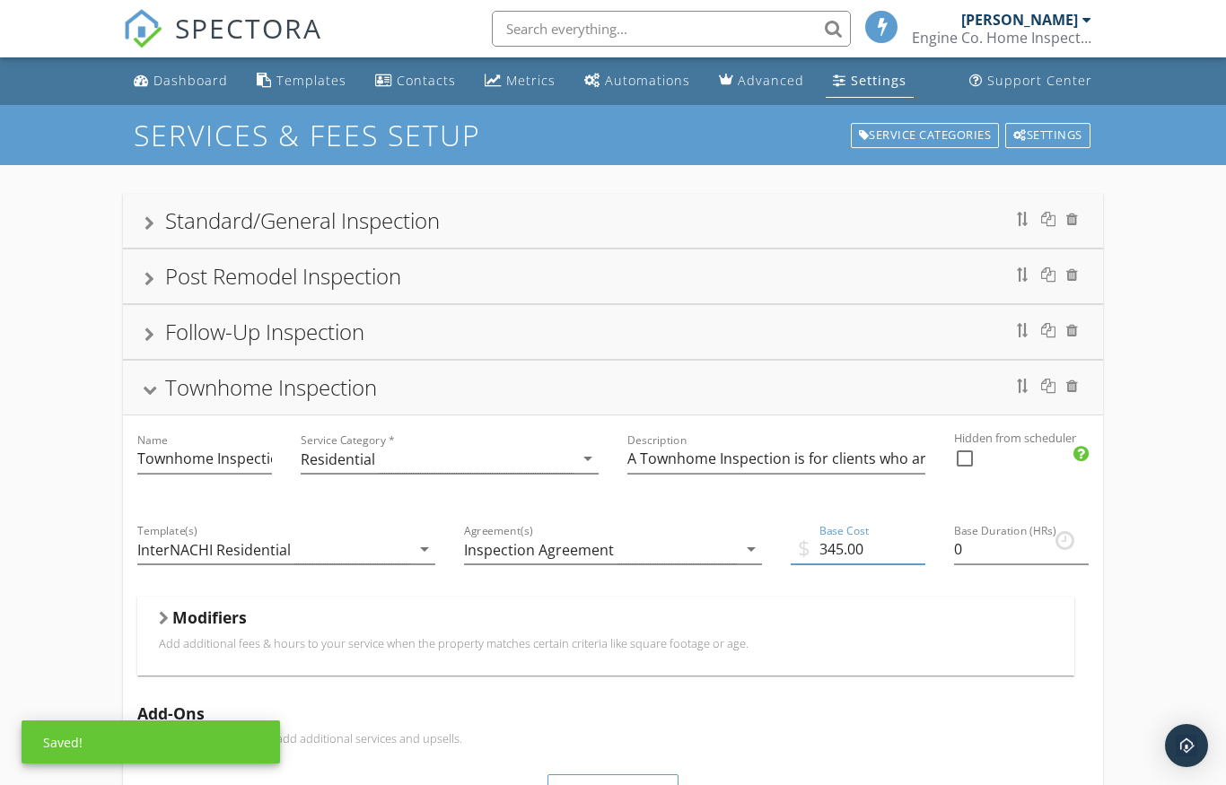
type input "345.00"
click at [1021, 558] on input "0" at bounding box center [1021, 550] width 135 height 30
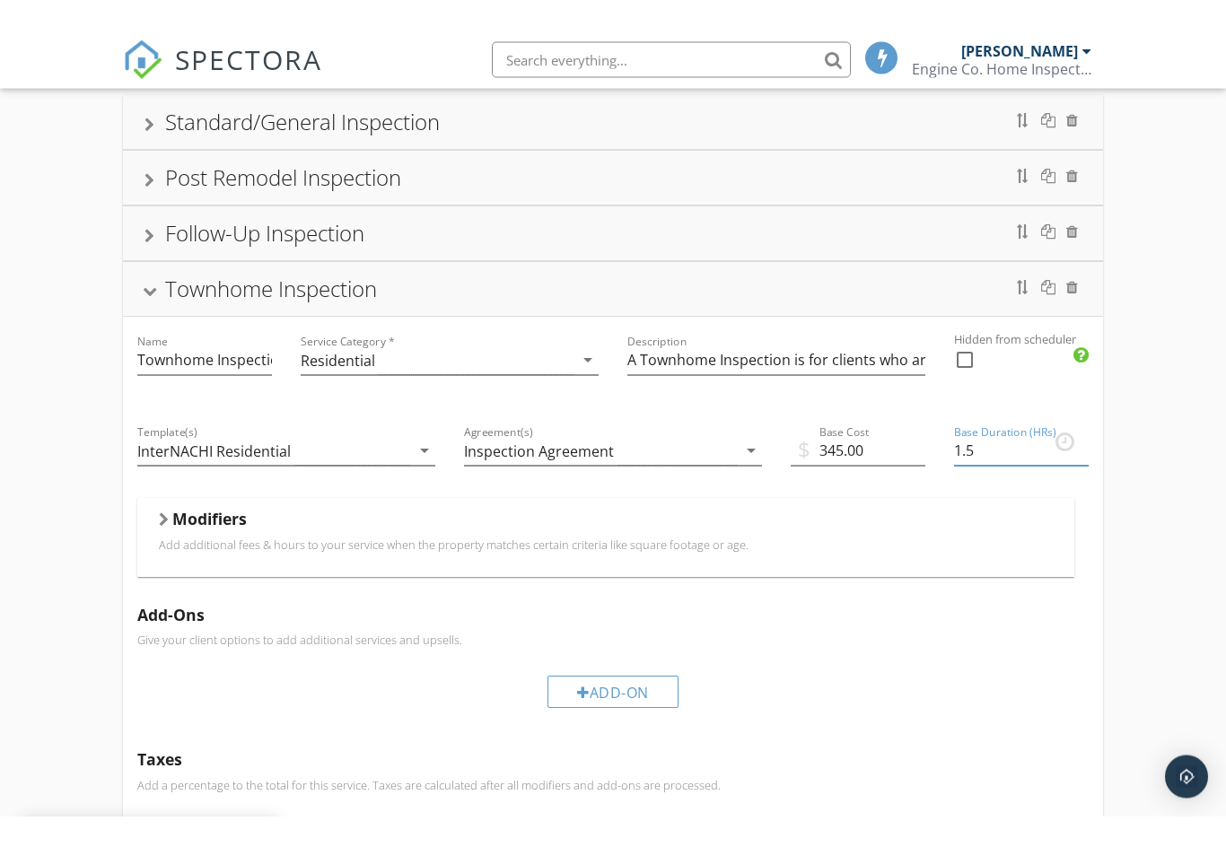
scroll to position [130, 0]
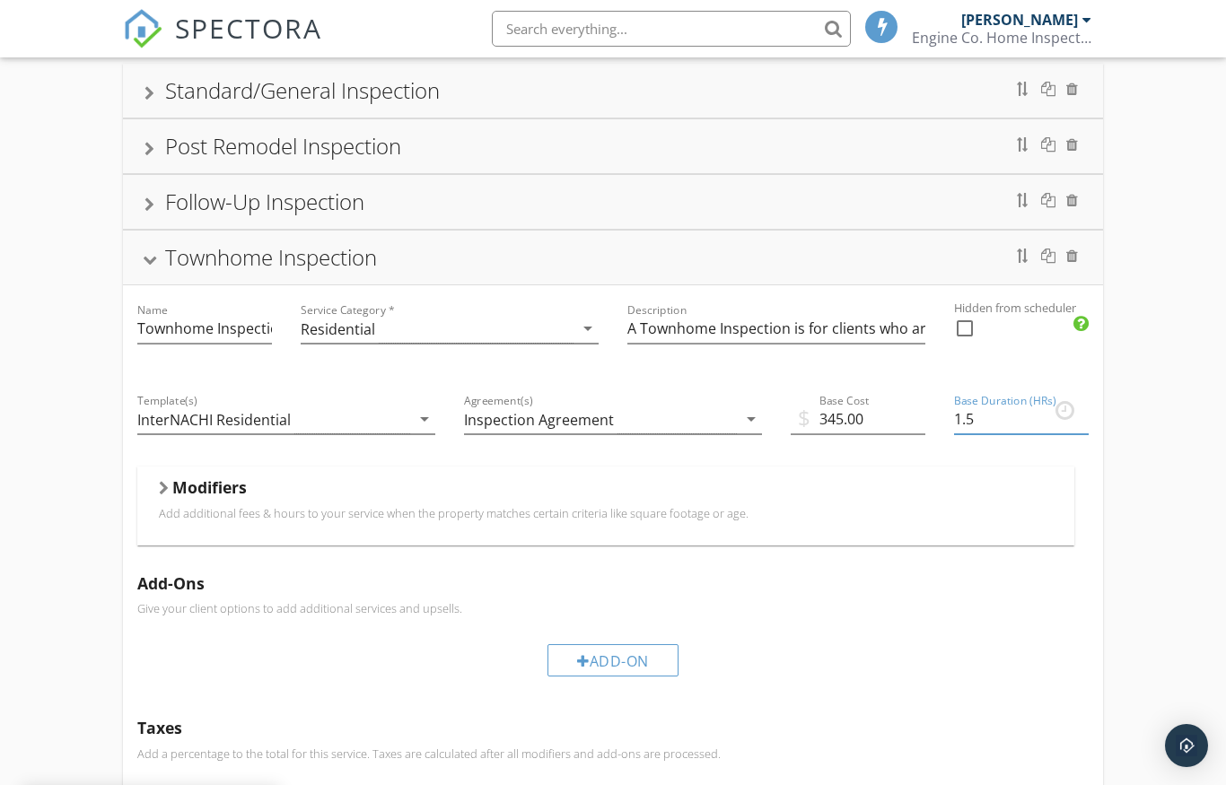
type input "1.5"
click at [217, 496] on h5 "Modifiers" at bounding box center [209, 487] width 74 height 18
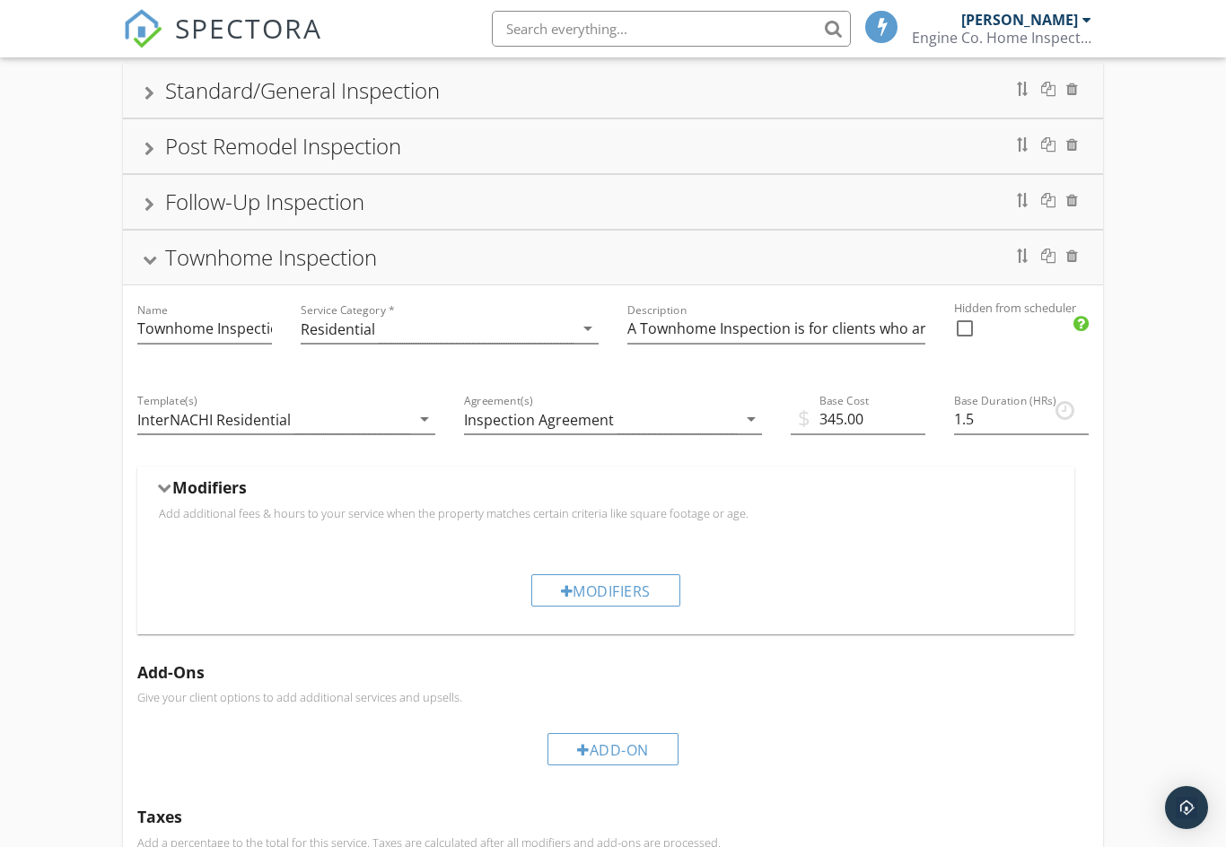
click at [639, 588] on div "Modifiers" at bounding box center [605, 590] width 149 height 32
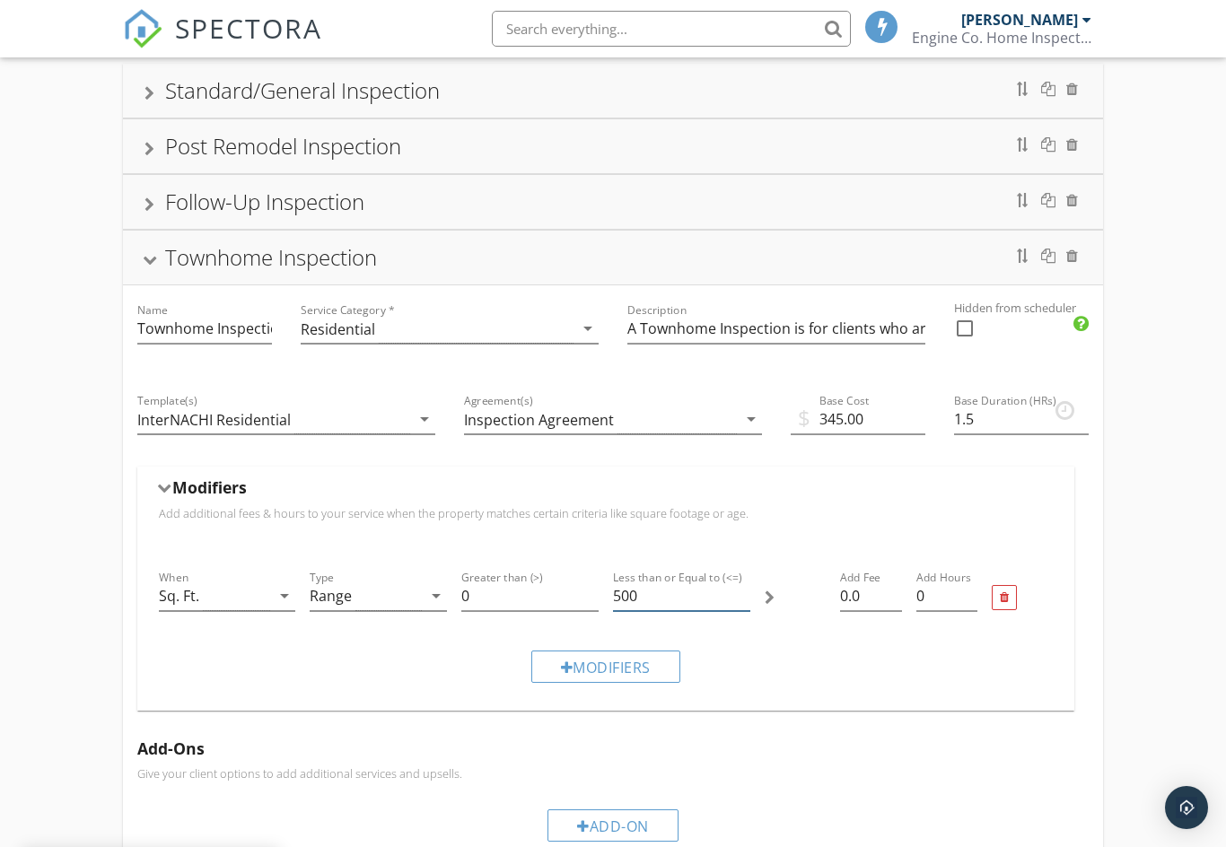
click at [639, 596] on input "500" at bounding box center [681, 596] width 137 height 30
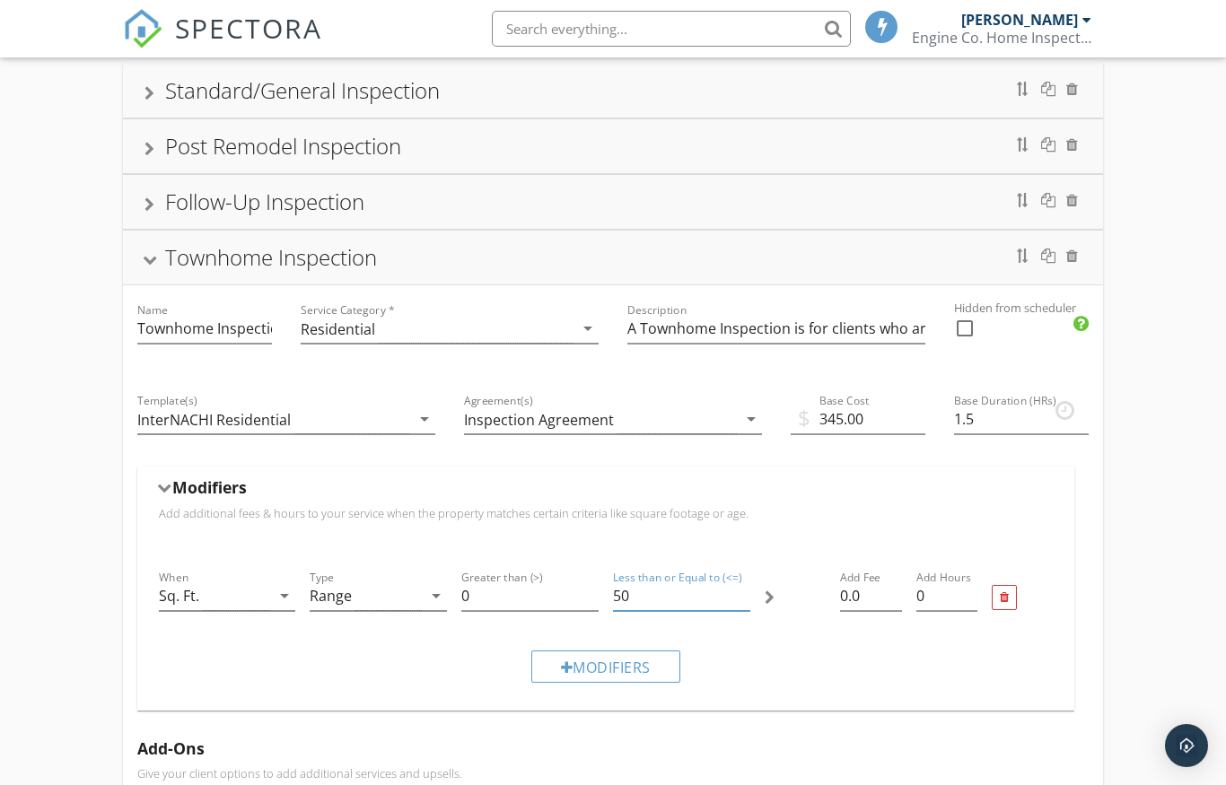
type input "5"
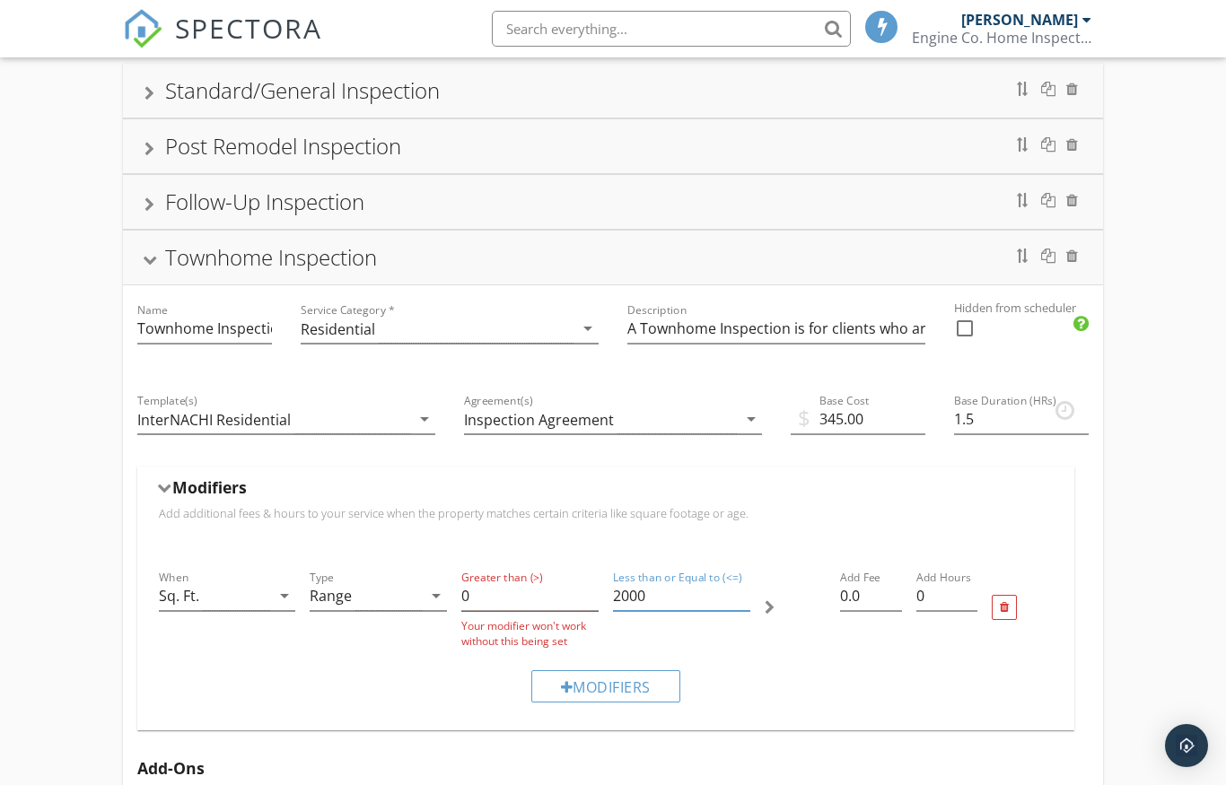
type input "2000"
click at [863, 594] on input "0.0" at bounding box center [870, 596] width 61 height 30
click at [484, 603] on input "0" at bounding box center [529, 596] width 137 height 30
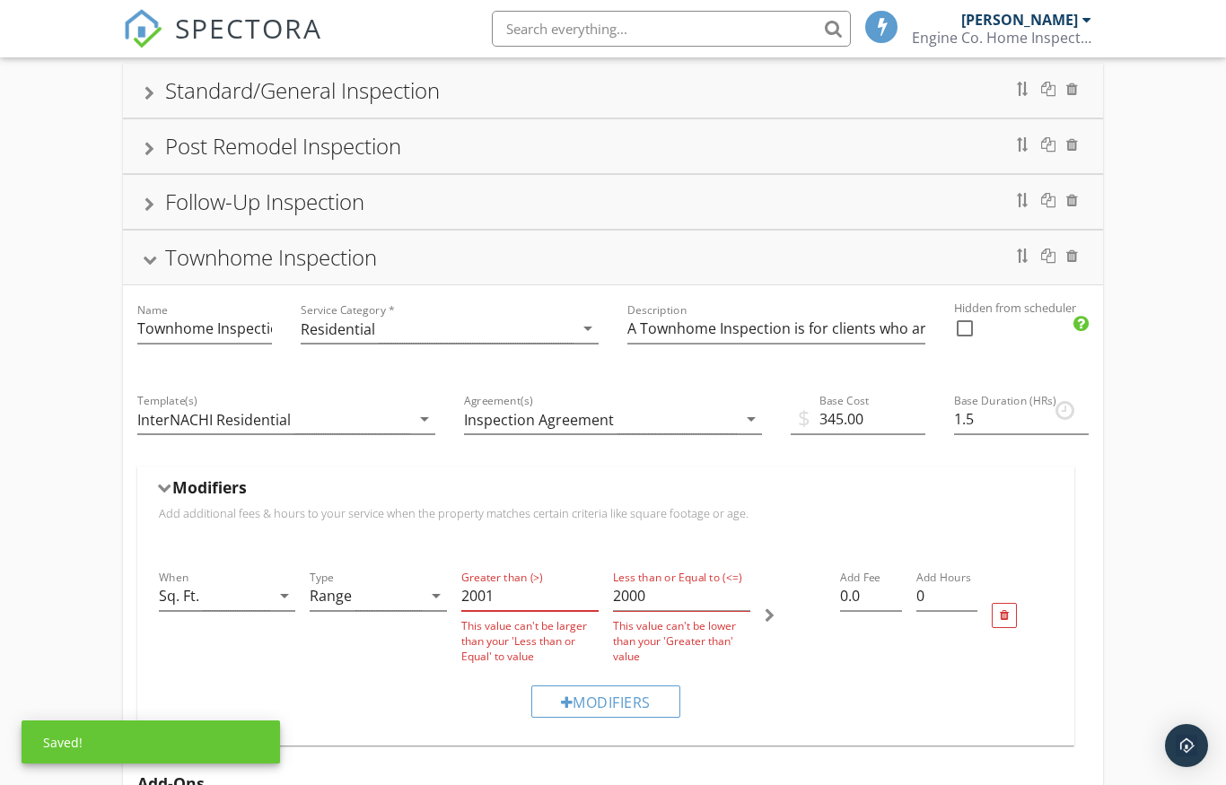
type input "2001"
click at [675, 598] on input "2000" at bounding box center [681, 596] width 137 height 30
click at [676, 597] on input "2000" at bounding box center [681, 596] width 137 height 30
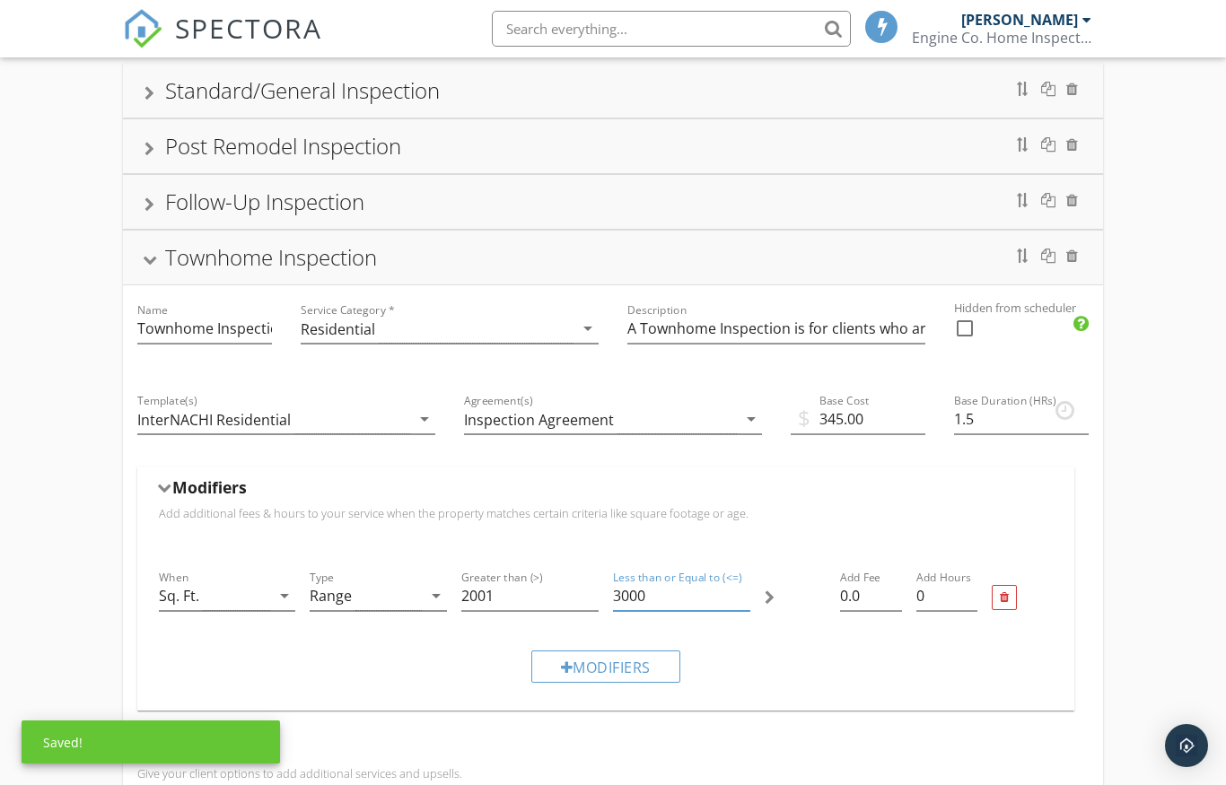
type input "3000"
click at [869, 610] on input "0.0" at bounding box center [870, 596] width 61 height 30
type input "0.0"
type input "0"
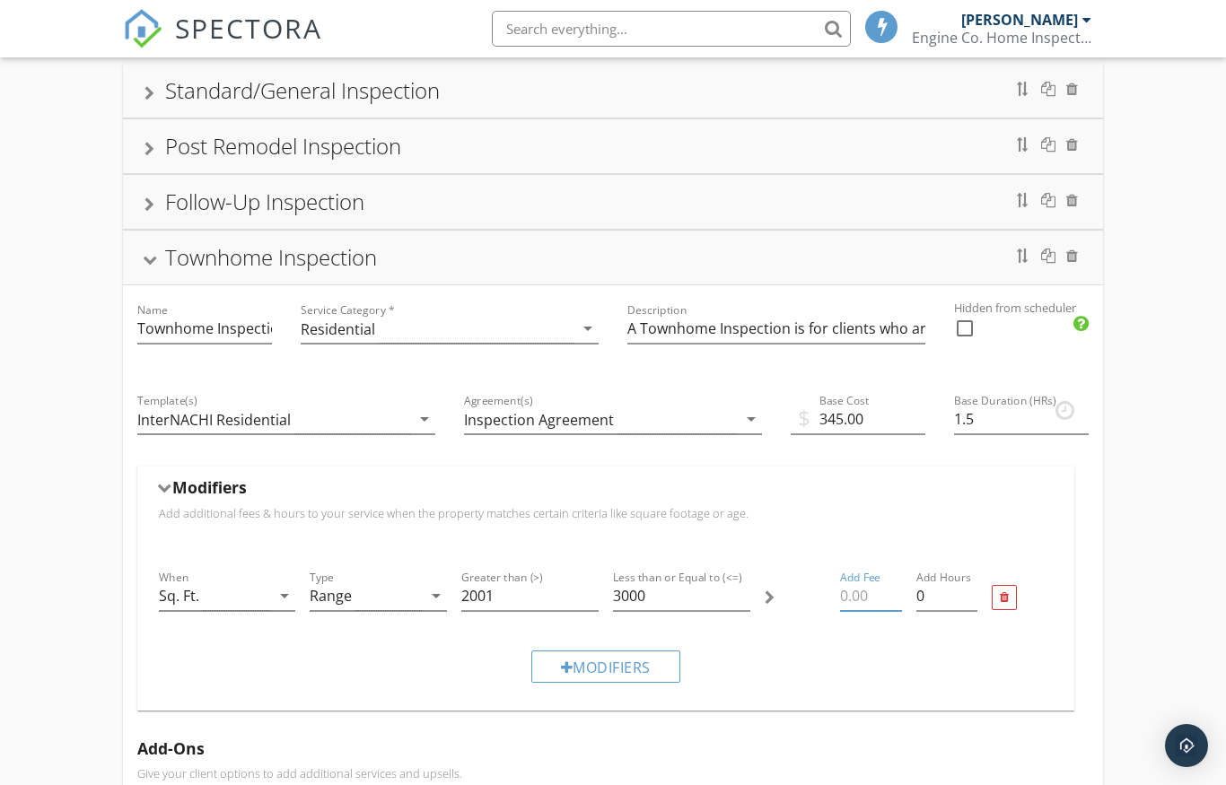
click at [618, 665] on div "Modifiers" at bounding box center [605, 667] width 149 height 32
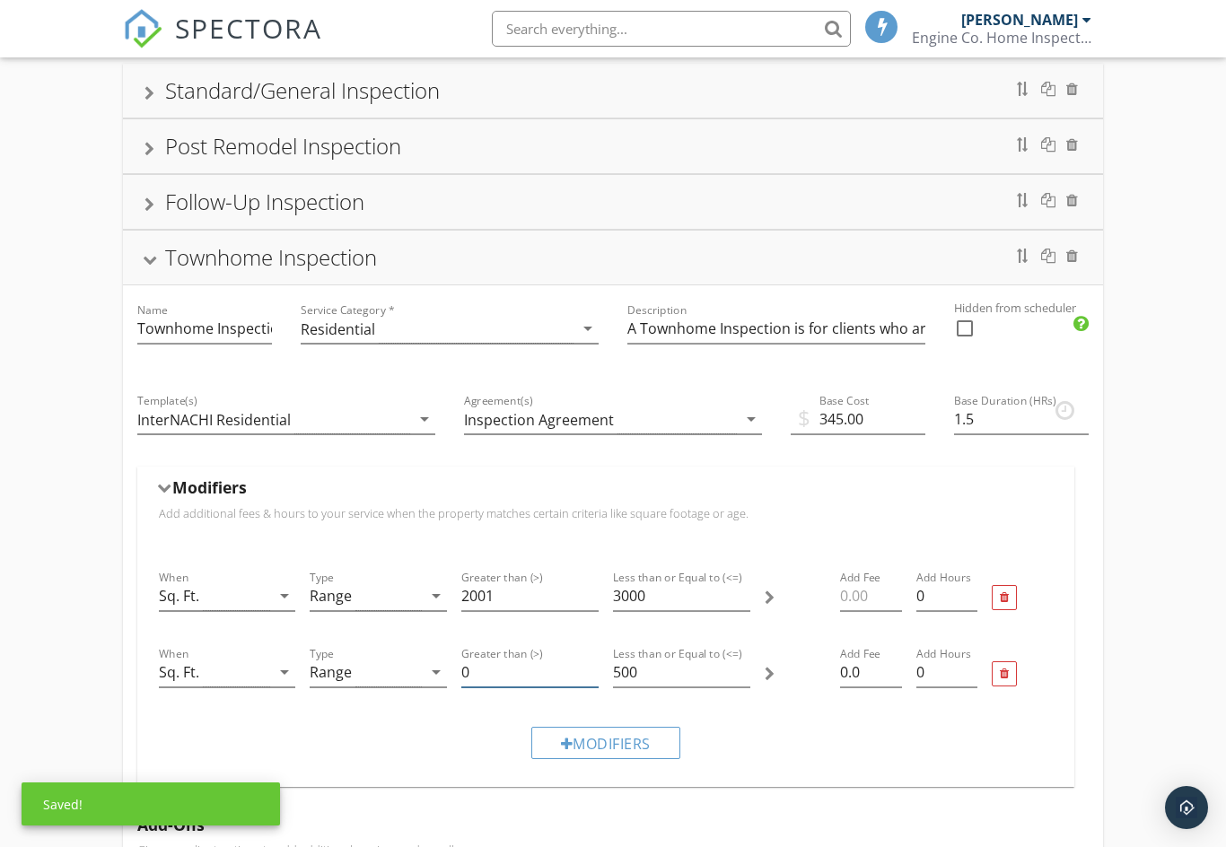
click at [511, 665] on input "0" at bounding box center [529, 673] width 137 height 30
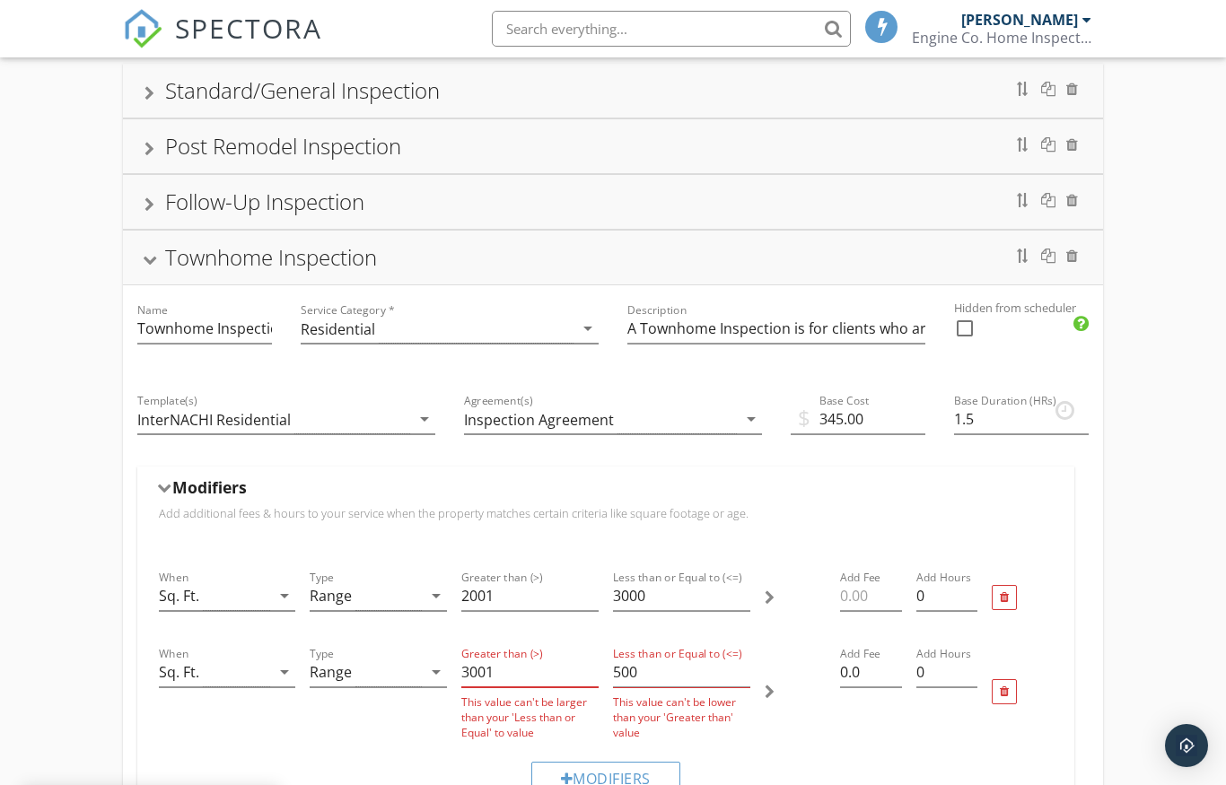
type input "3001"
click at [663, 673] on input "500" at bounding box center [681, 673] width 137 height 30
type input "5"
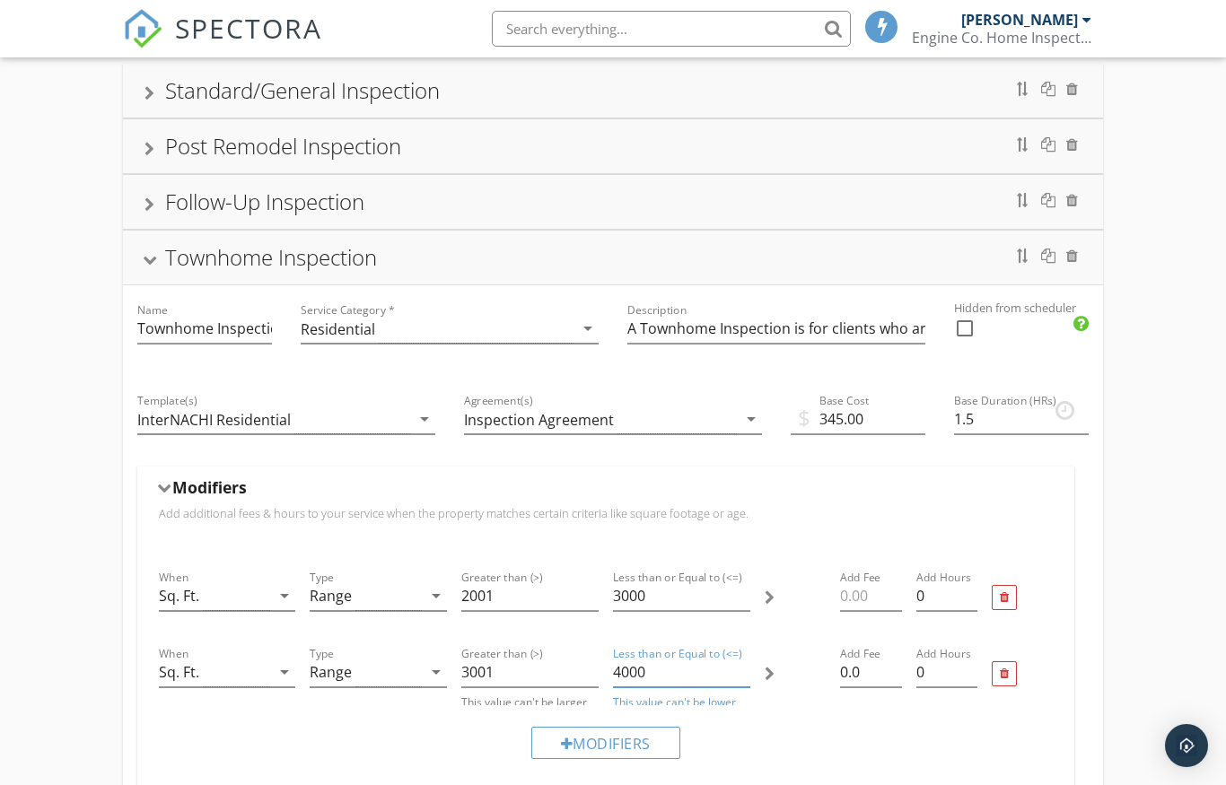
type input "4000"
click at [879, 675] on input "0.0" at bounding box center [870, 673] width 61 height 30
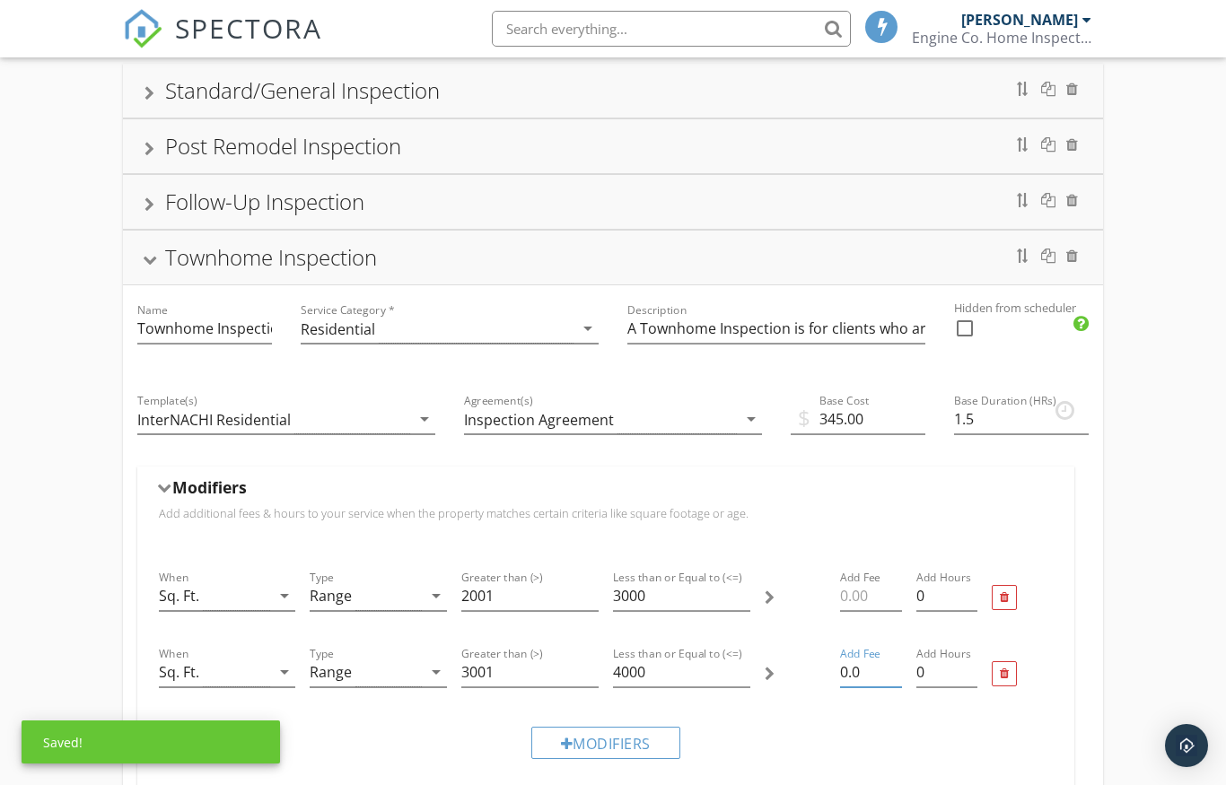
type input "0"
type input "2"
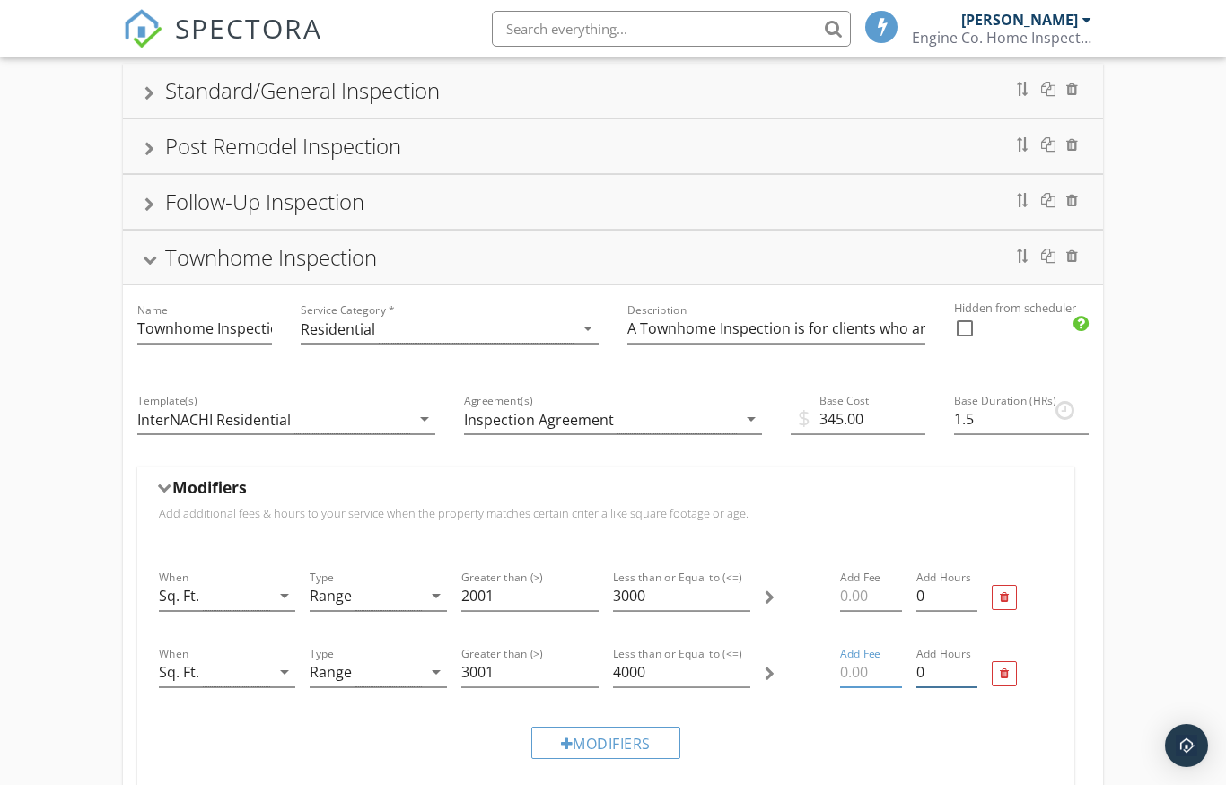
click at [934, 669] on input "0" at bounding box center [946, 673] width 61 height 30
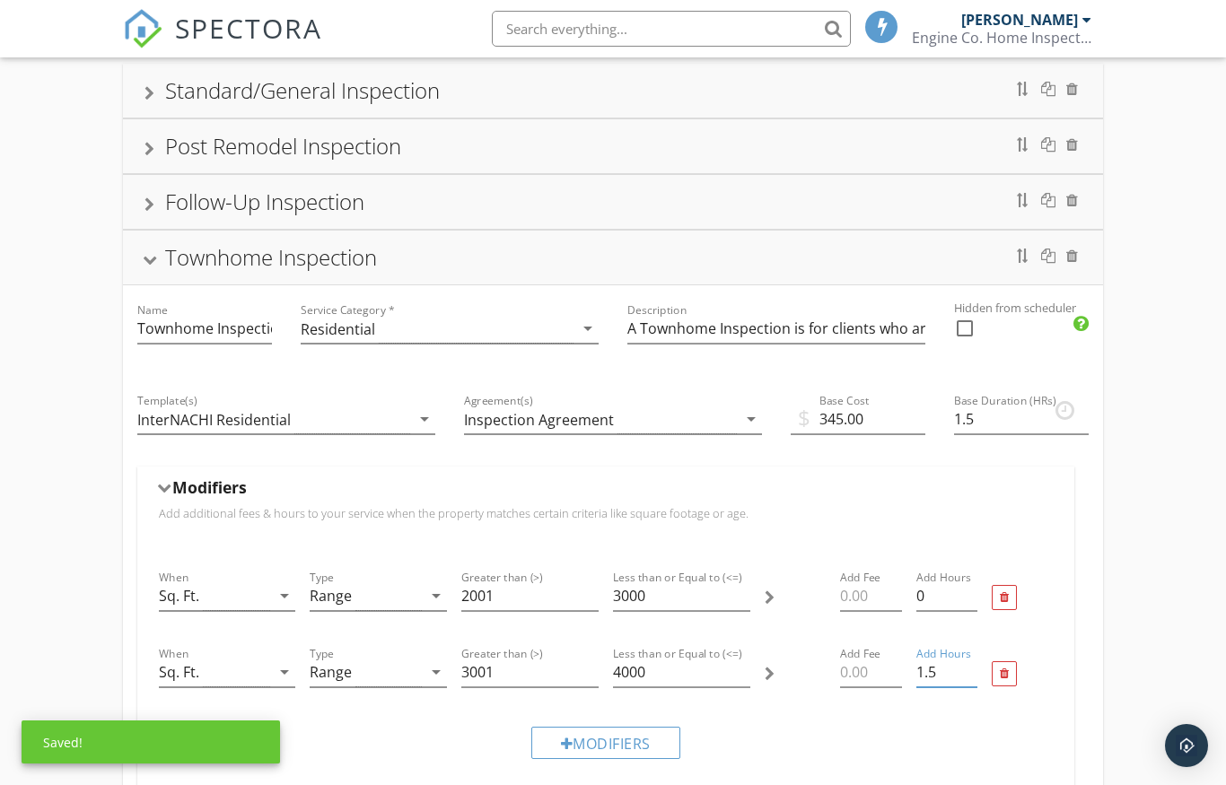
type input "1.5"
click at [956, 583] on input "0" at bounding box center [946, 596] width 61 height 30
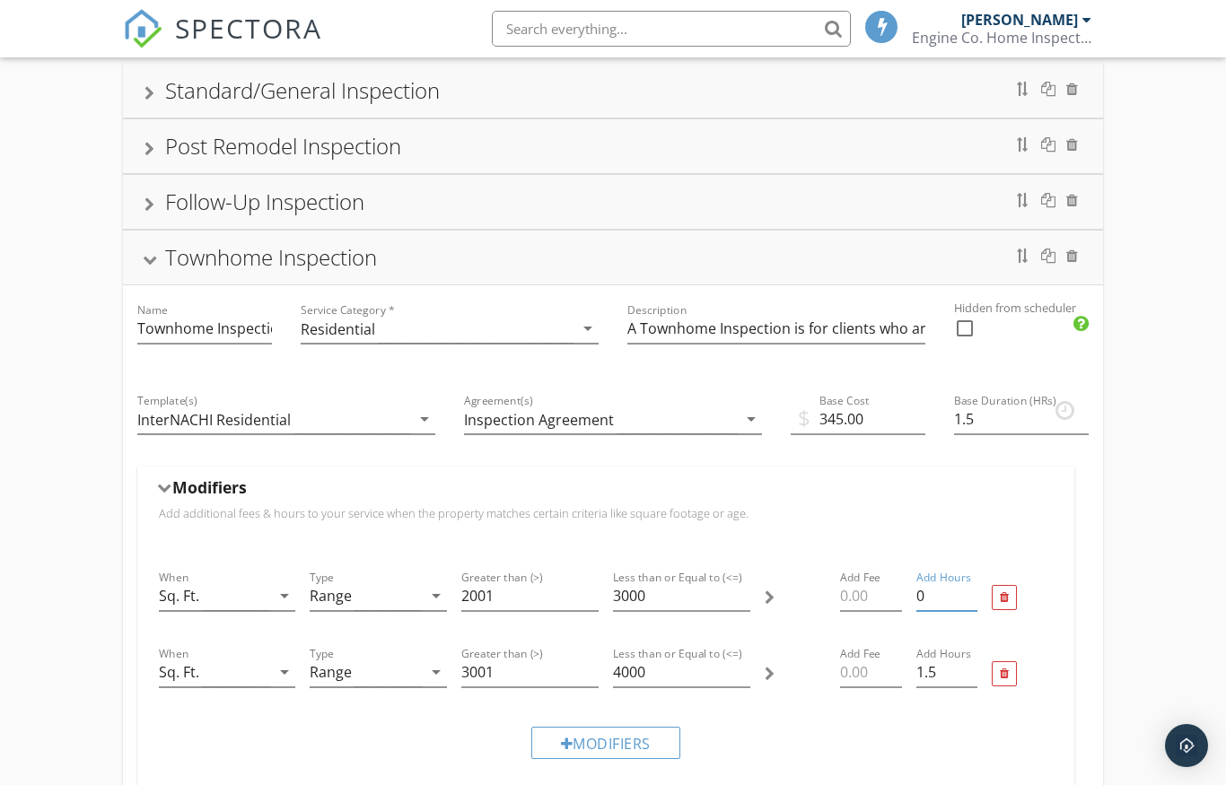
click at [956, 594] on input "0" at bounding box center [946, 596] width 61 height 30
type input "1"
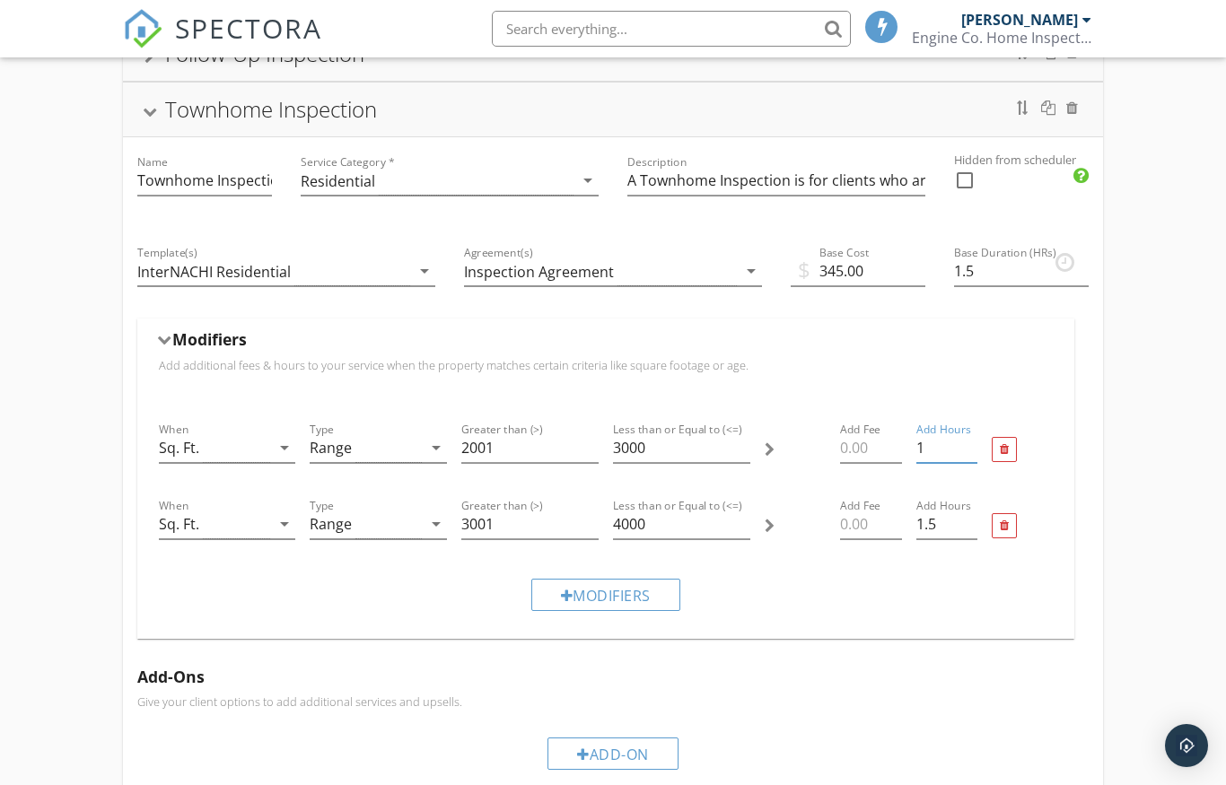
scroll to position [247, 0]
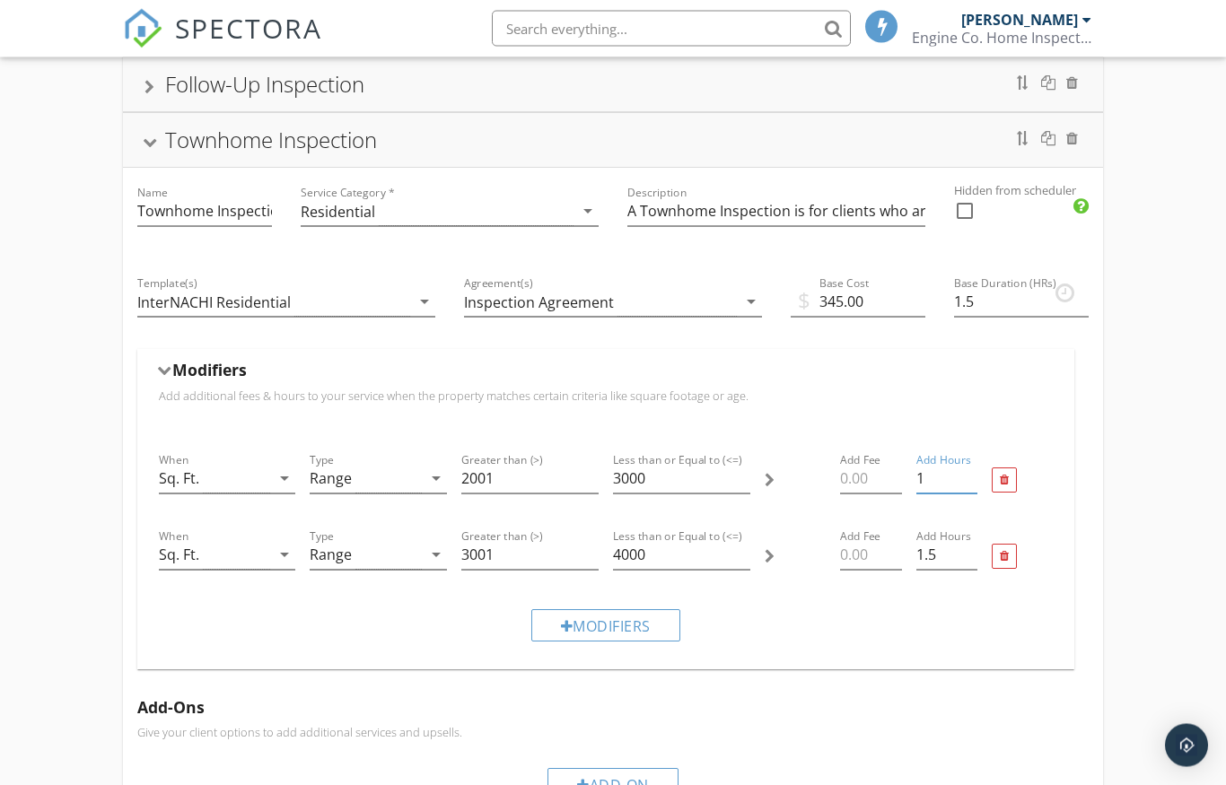
click at [199, 148] on div "Townhome Inspection" at bounding box center [271, 141] width 212 height 30
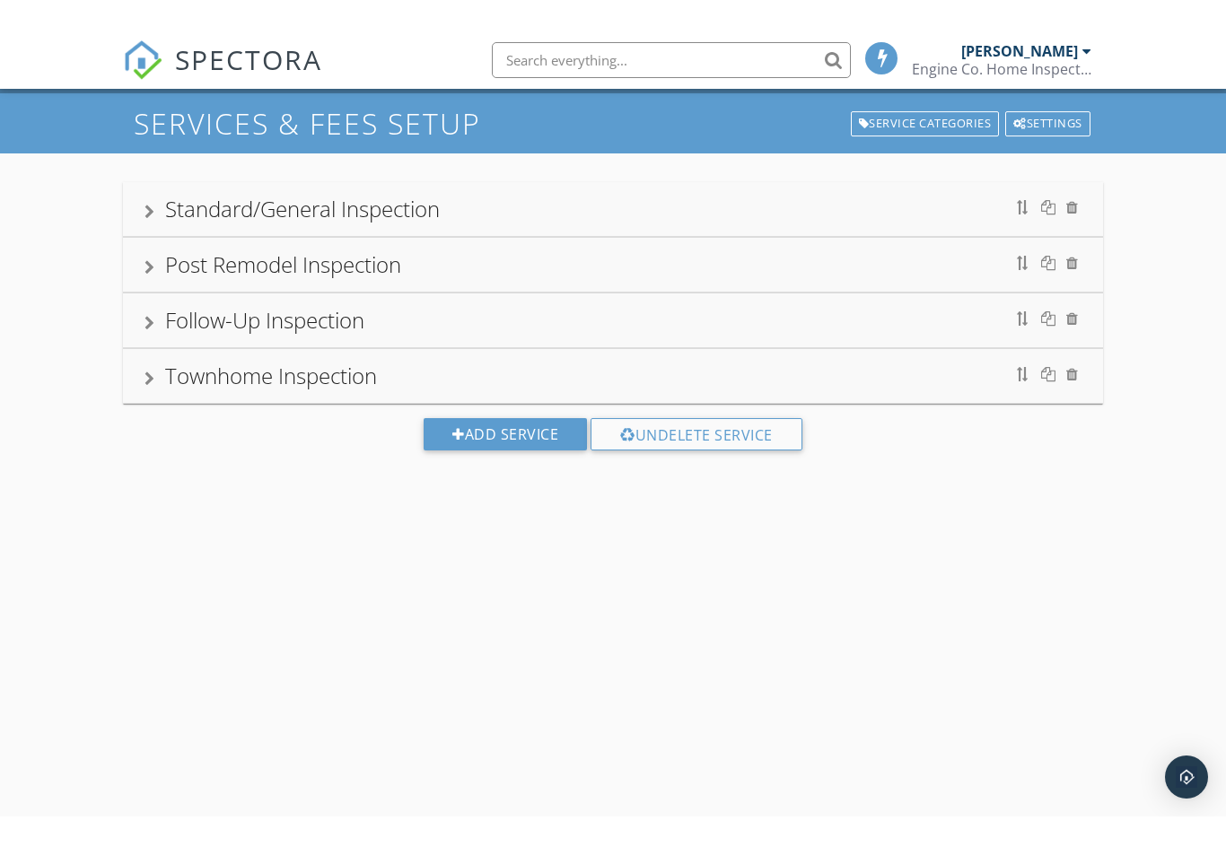
scroll to position [42, 0]
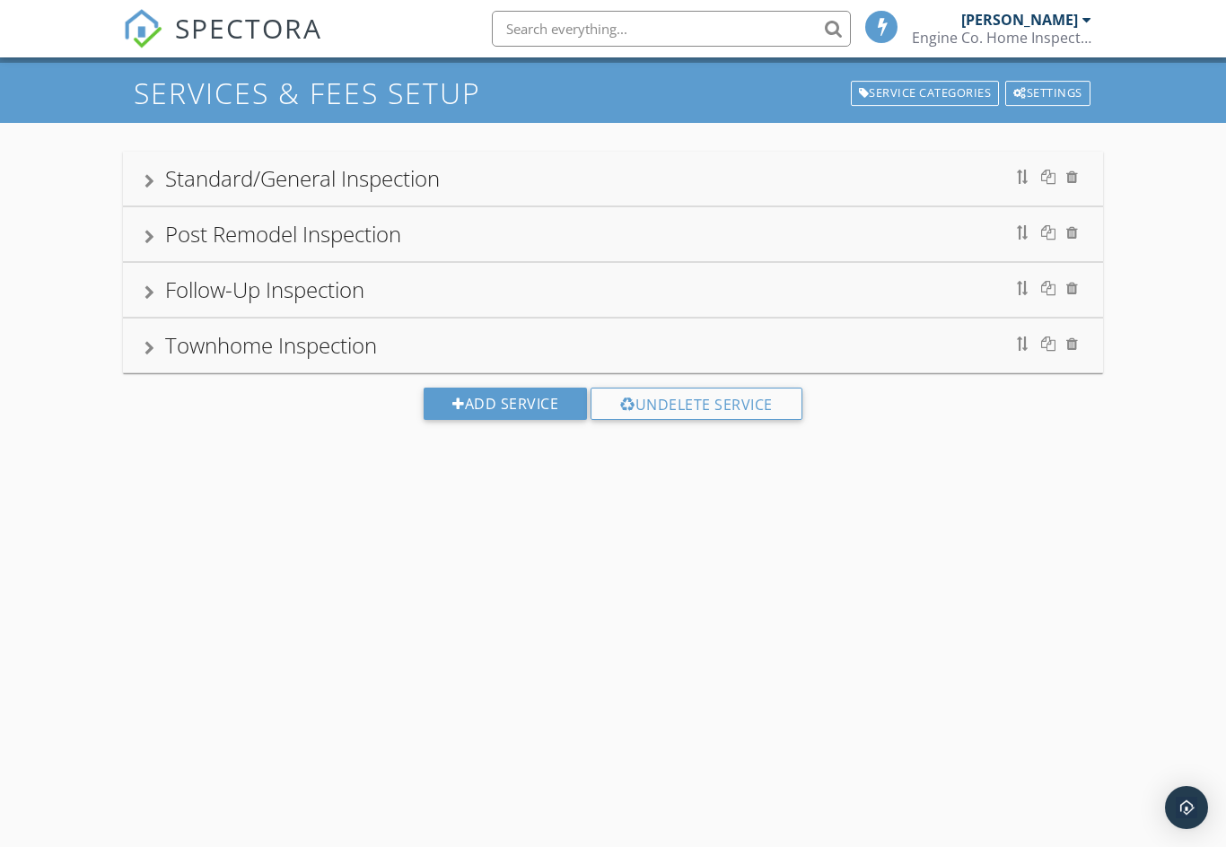
click at [282, 289] on div "Follow-Up Inspection" at bounding box center [264, 290] width 199 height 30
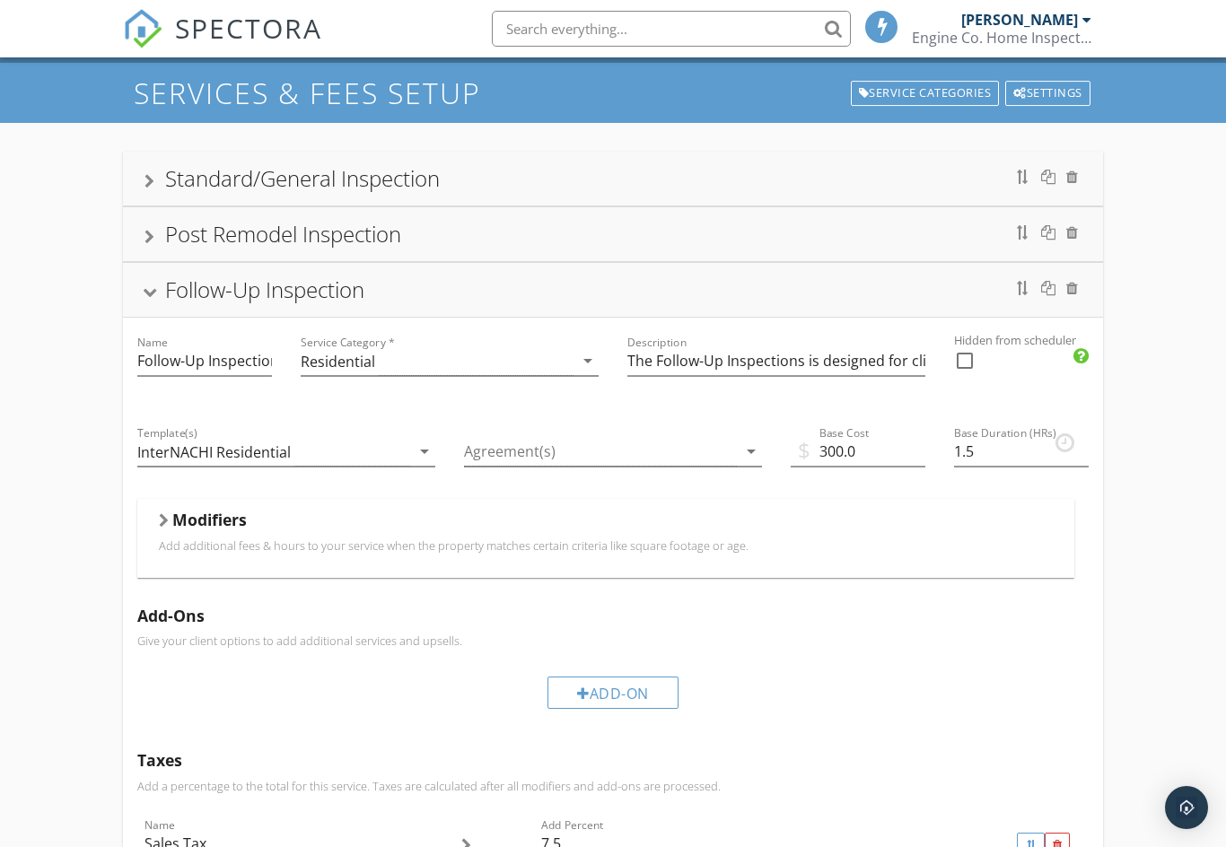
click at [465, 359] on div "Residential" at bounding box center [437, 361] width 273 height 30
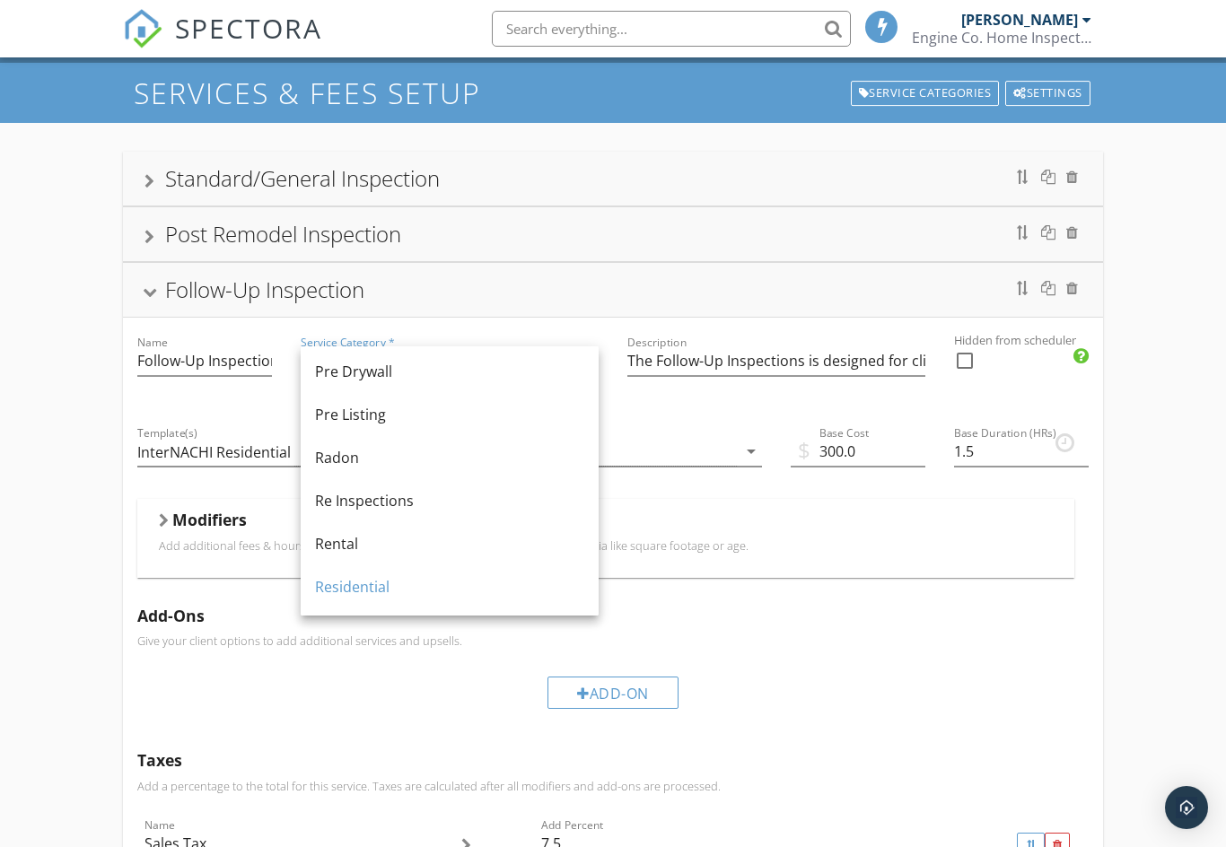
scroll to position [725, 0]
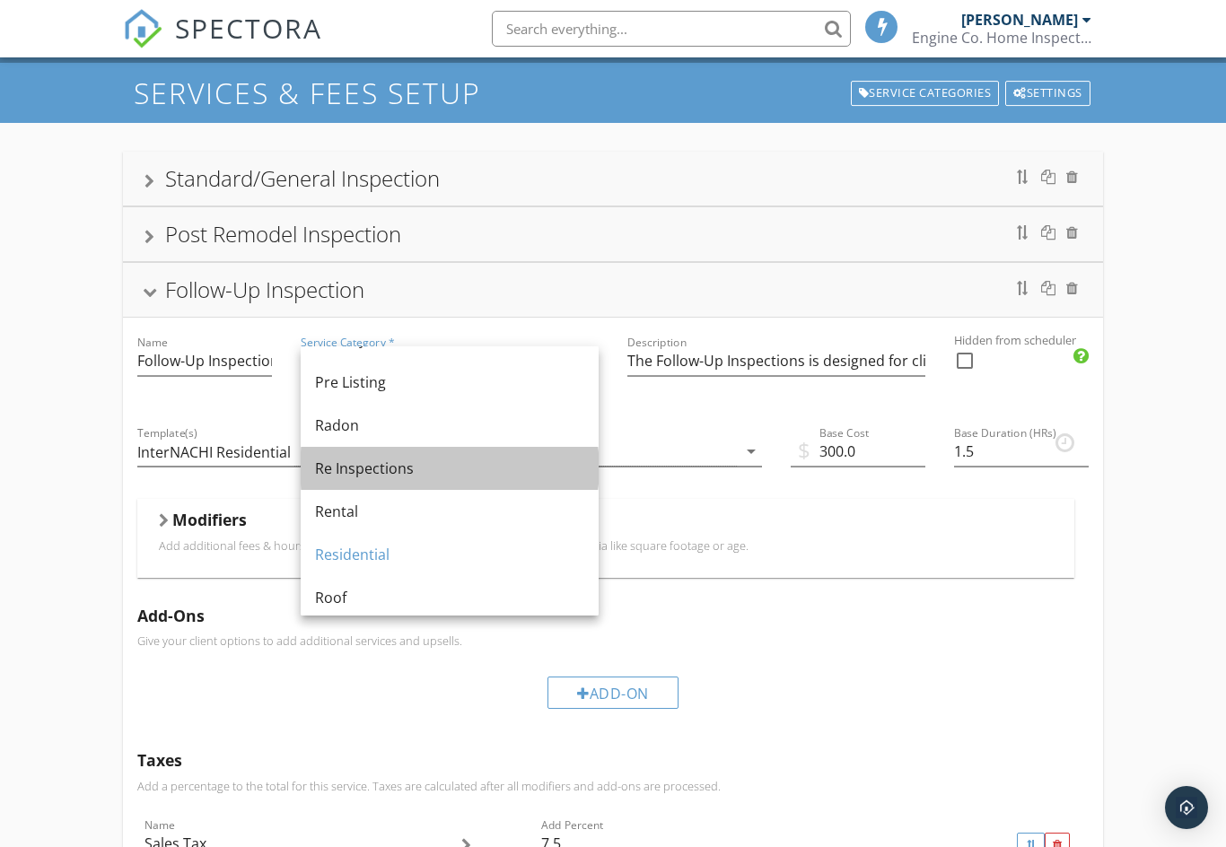
click at [406, 470] on div "Re Inspections" at bounding box center [449, 469] width 269 height 22
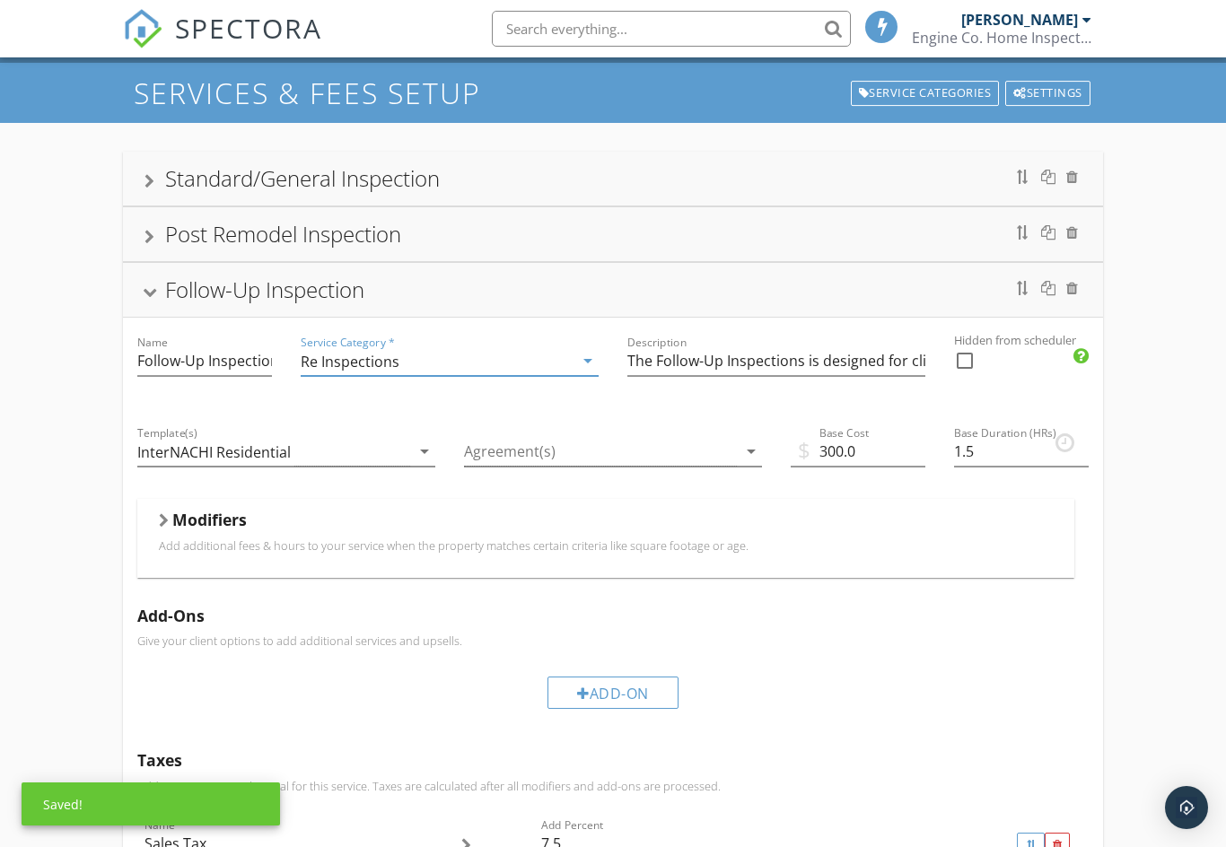
click at [281, 293] on div "Follow-Up Inspection" at bounding box center [264, 290] width 199 height 30
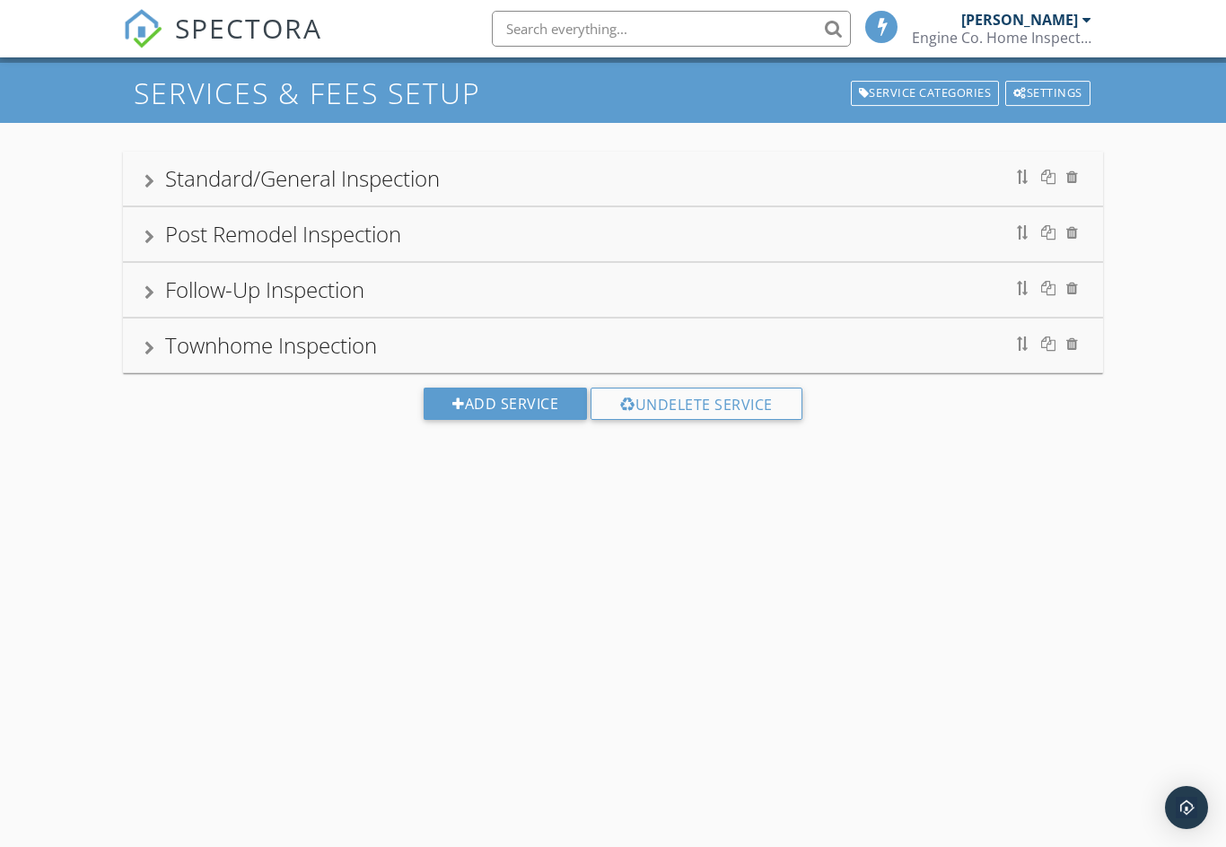
scroll to position [0, 0]
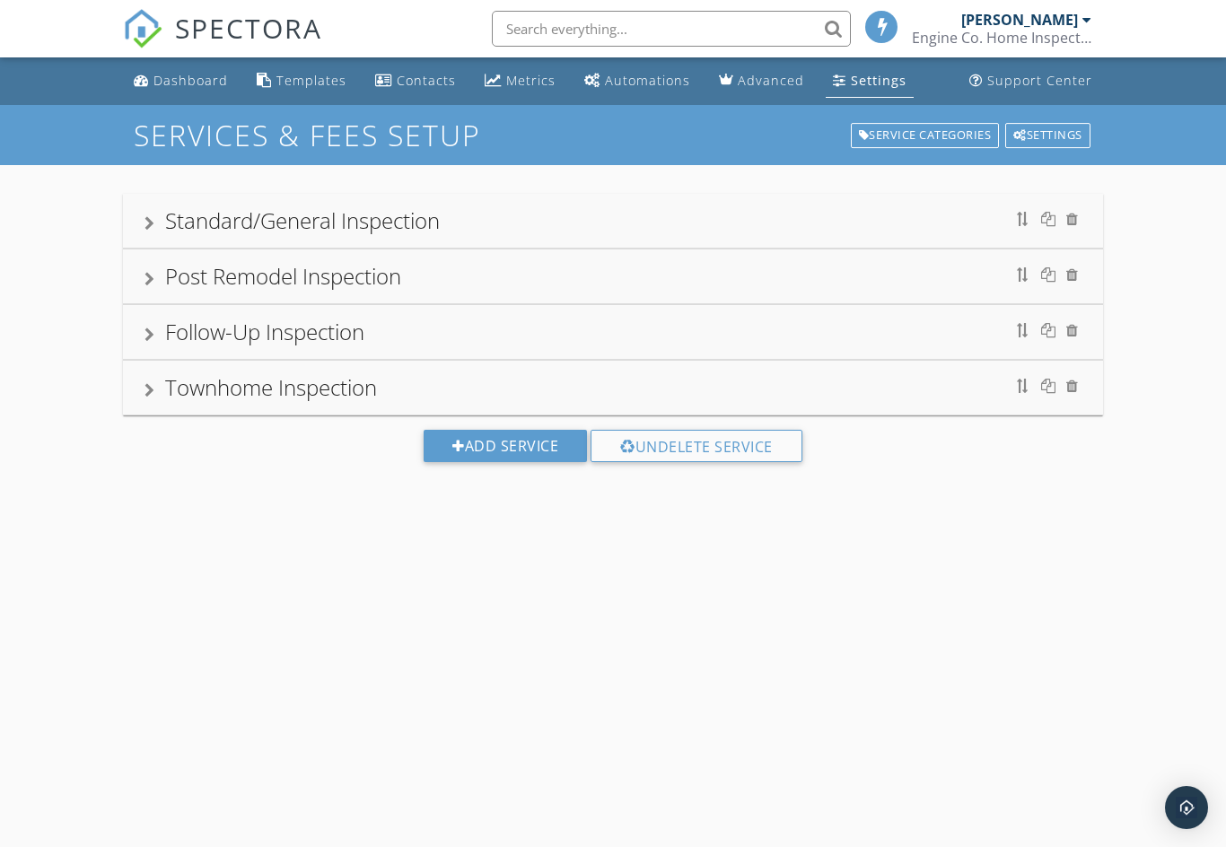
click at [188, 60] on link "SPECTORA" at bounding box center [222, 43] width 199 height 38
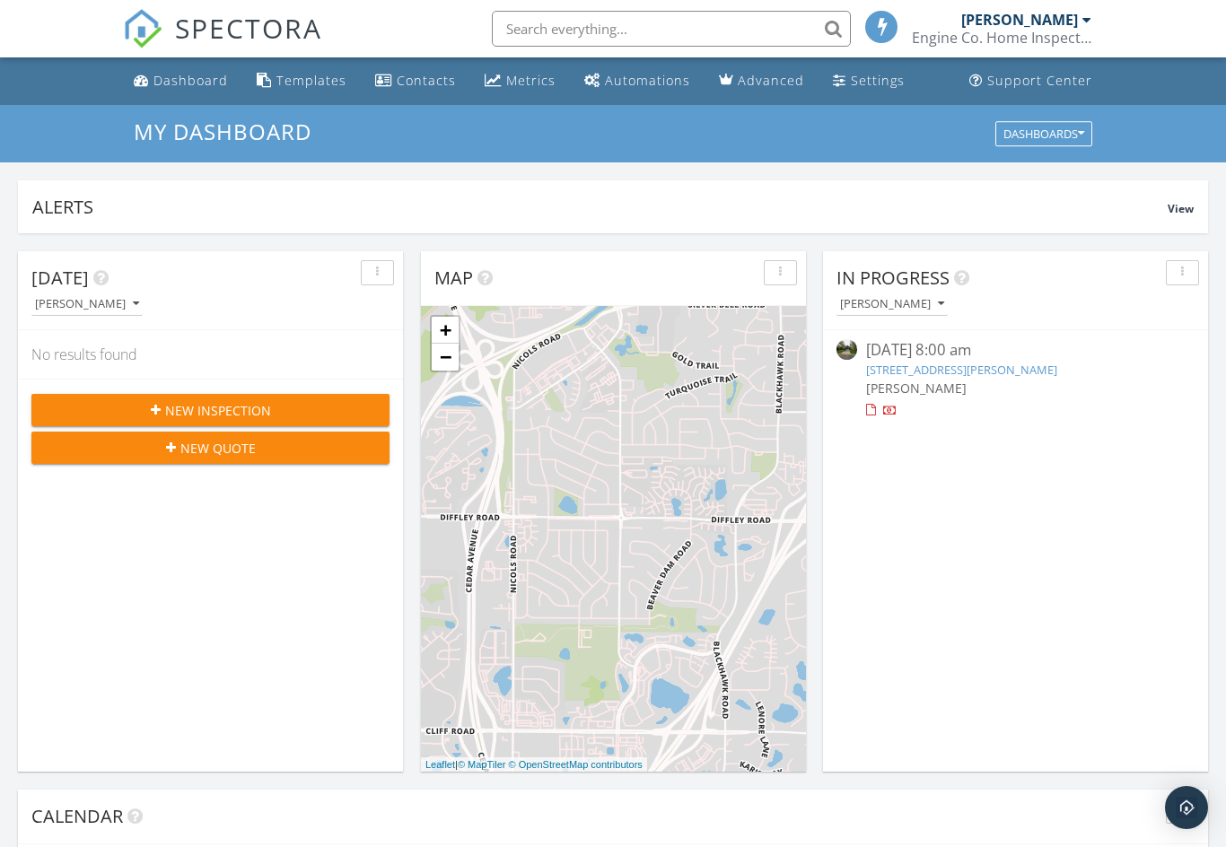
scroll to position [1634, 1227]
